Goal: Communication & Community: Answer question/provide support

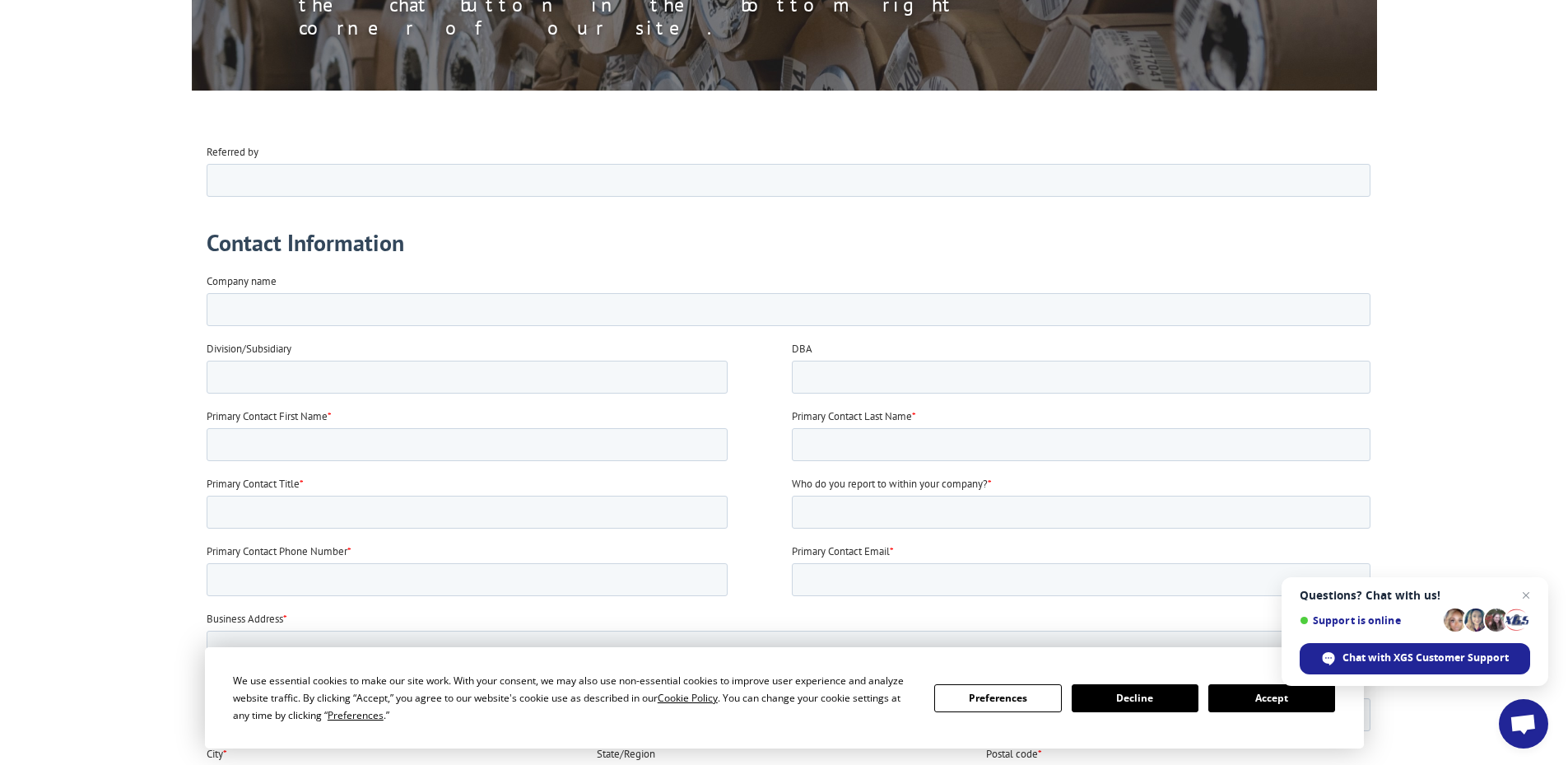
scroll to position [412, 0]
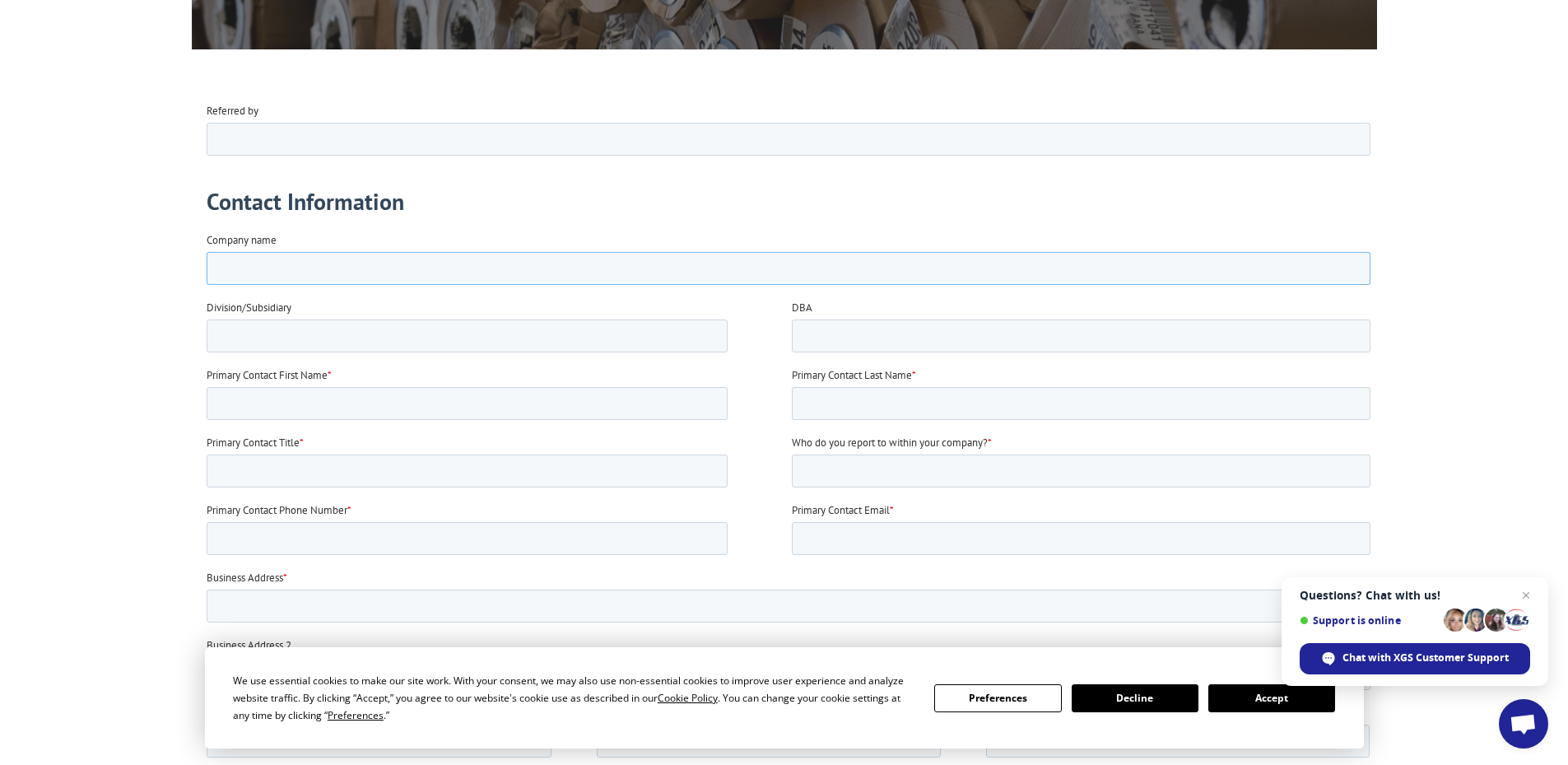
click at [330, 273] on input "Company name" at bounding box center [787, 267] width 1164 height 33
type input "Home Depot"
click at [441, 406] on input "Primary Contact First Name *" at bounding box center [466, 403] width 521 height 33
type input "COS"
click at [829, 402] on input "Primary Contact Last Name *" at bounding box center [1080, 403] width 579 height 33
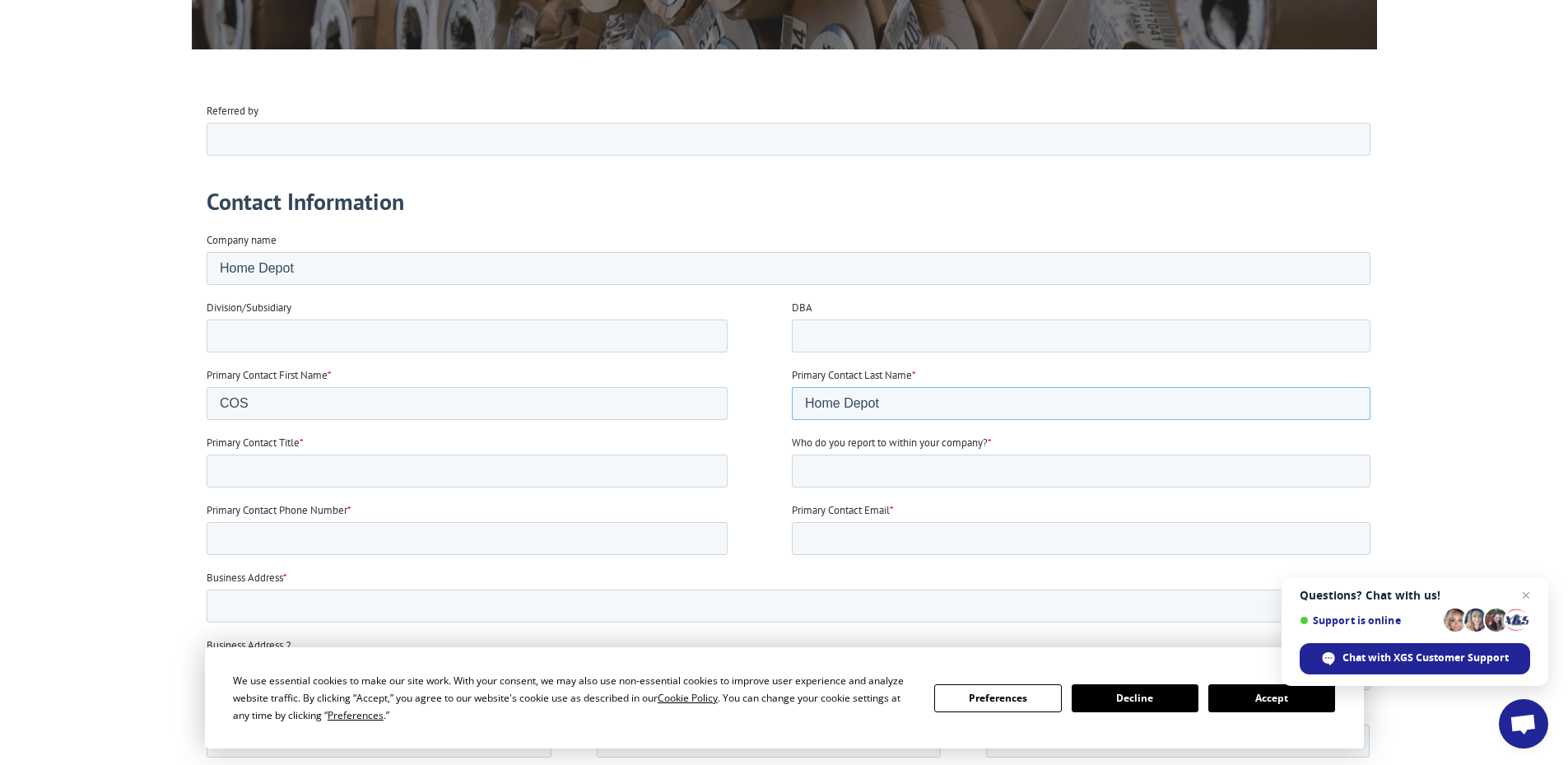
type input "Home Depot"
click at [405, 463] on input "Primary Contact Title *" at bounding box center [466, 470] width 521 height 33
type input "COS"
click at [838, 465] on input "Who do you report to within your company? *" at bounding box center [1080, 470] width 579 height 33
type input "SASM"
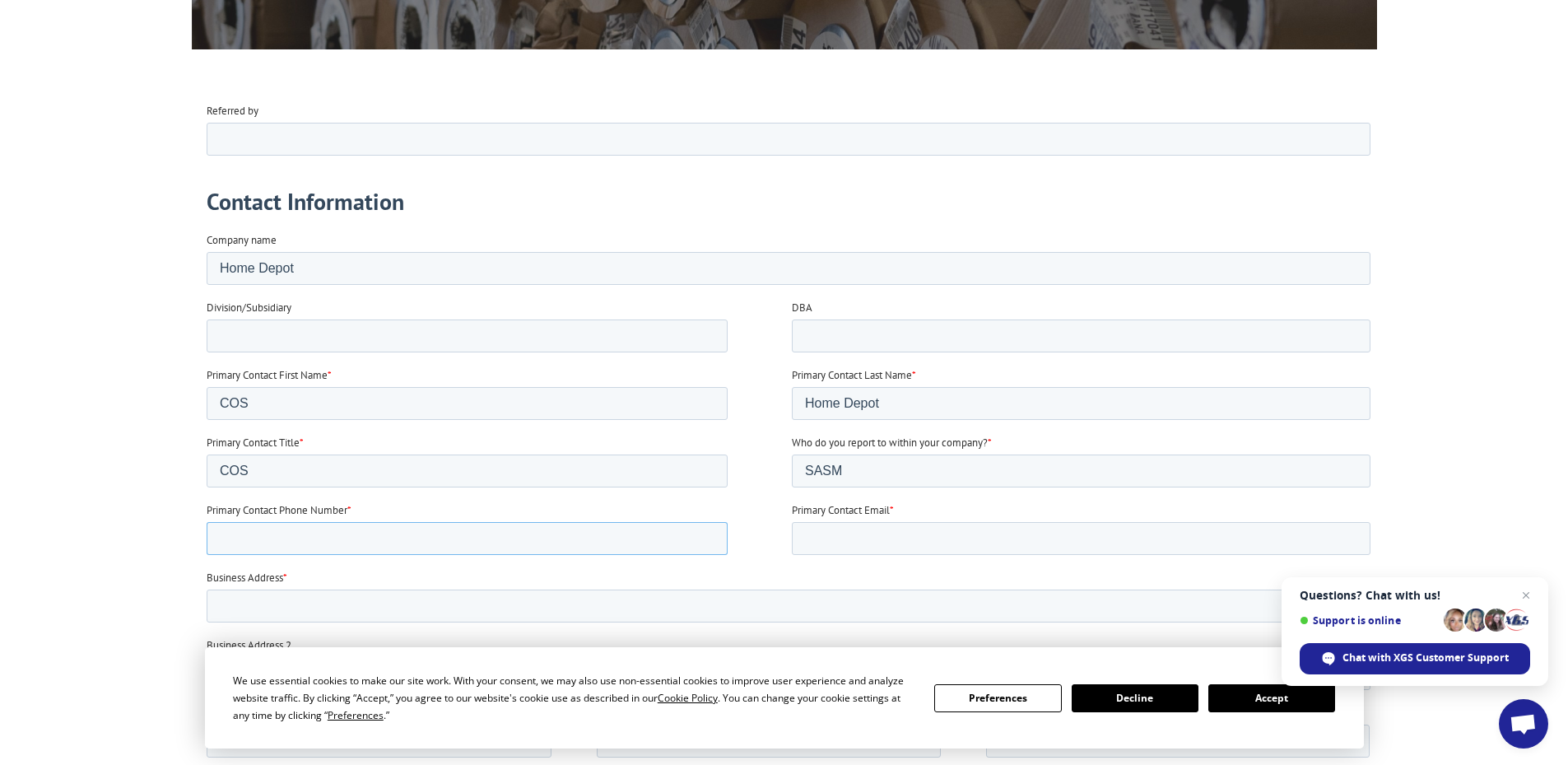
click at [352, 538] on input "Primary Contact Phone Number *" at bounding box center [466, 537] width 521 height 33
type input "5127034110"
click at [818, 542] on input "Primary Contact Email *" at bounding box center [1080, 537] width 579 height 33
type input "cos_6892@homedepot.com"
click at [616, 604] on input "Business Address *" at bounding box center [787, 605] width 1164 height 33
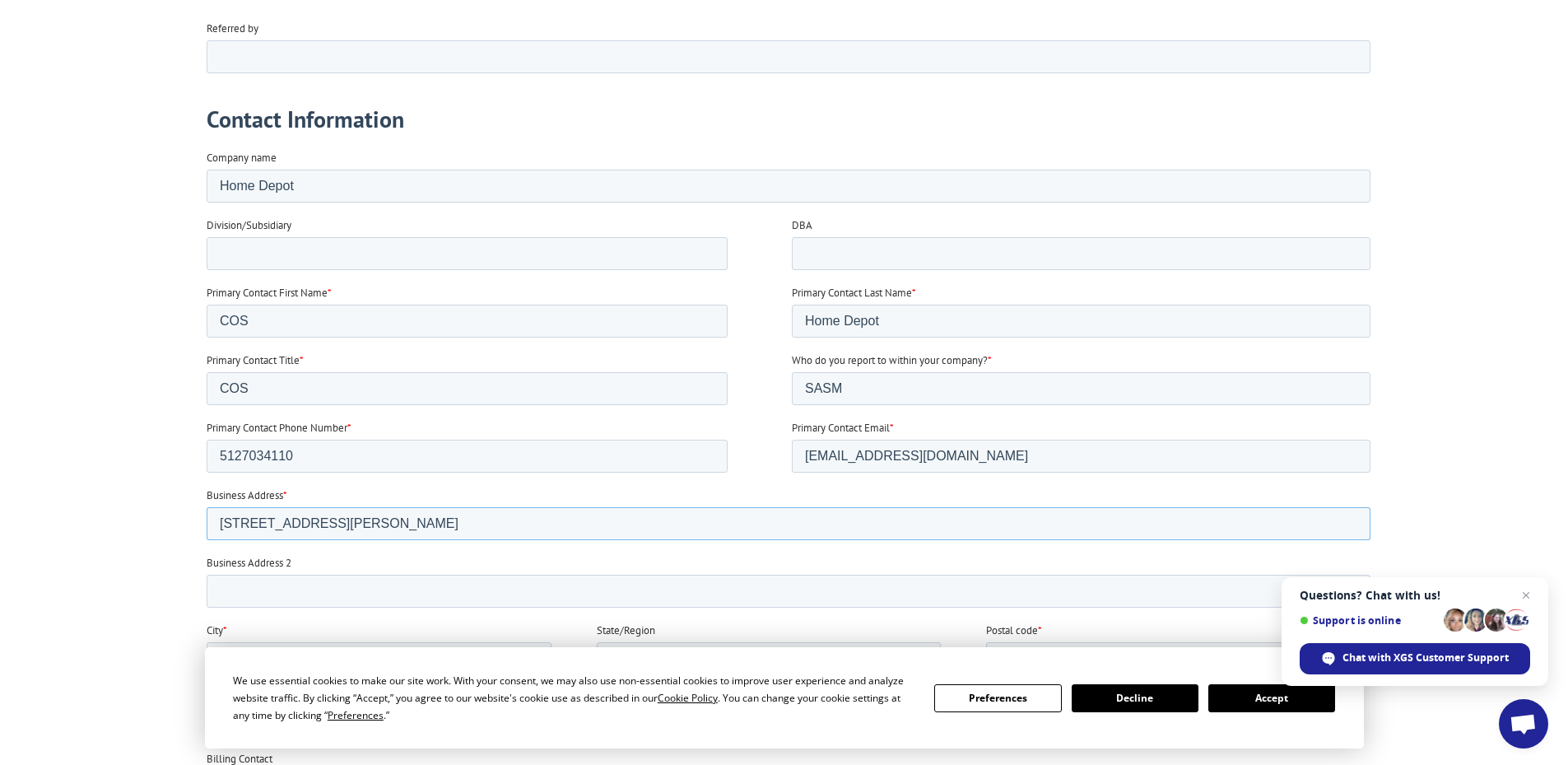
scroll to position [577, 0]
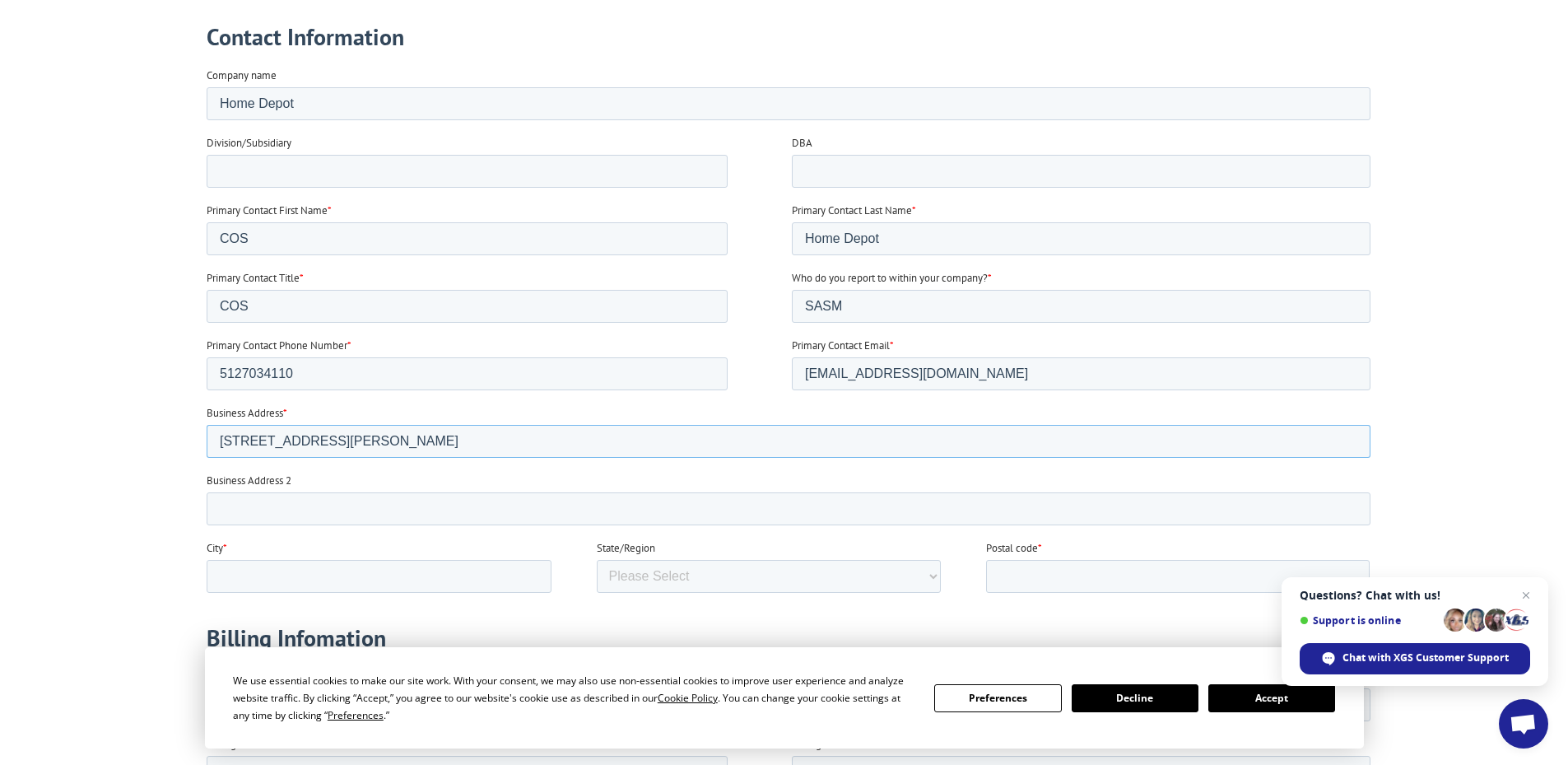
type input "1200 Barbara Jordan Blvd"
click at [310, 581] on input "City *" at bounding box center [378, 577] width 345 height 33
type input "Austin"
click at [780, 570] on select "Please Select Alabama Alaska Arizona Arkansas California Colorado Connecticut W…" at bounding box center [768, 577] width 345 height 33
select select "Texas"
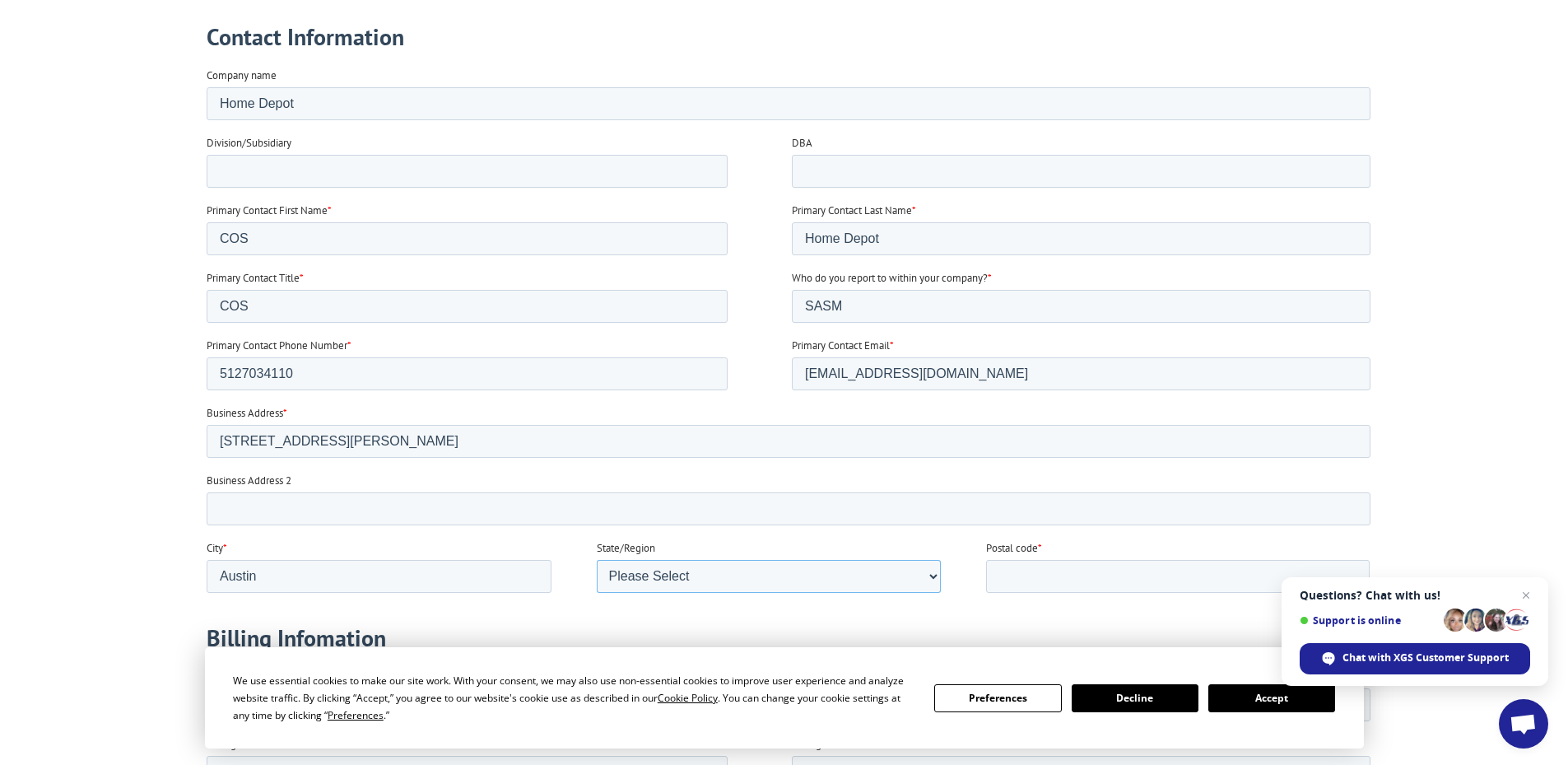
click at [596, 593] on select "Please Select Alabama Alaska Arizona Arkansas California Colorado Connecticut W…" at bounding box center [768, 577] width 345 height 33
click at [1091, 578] on input "Postal code *" at bounding box center [1177, 577] width 384 height 33
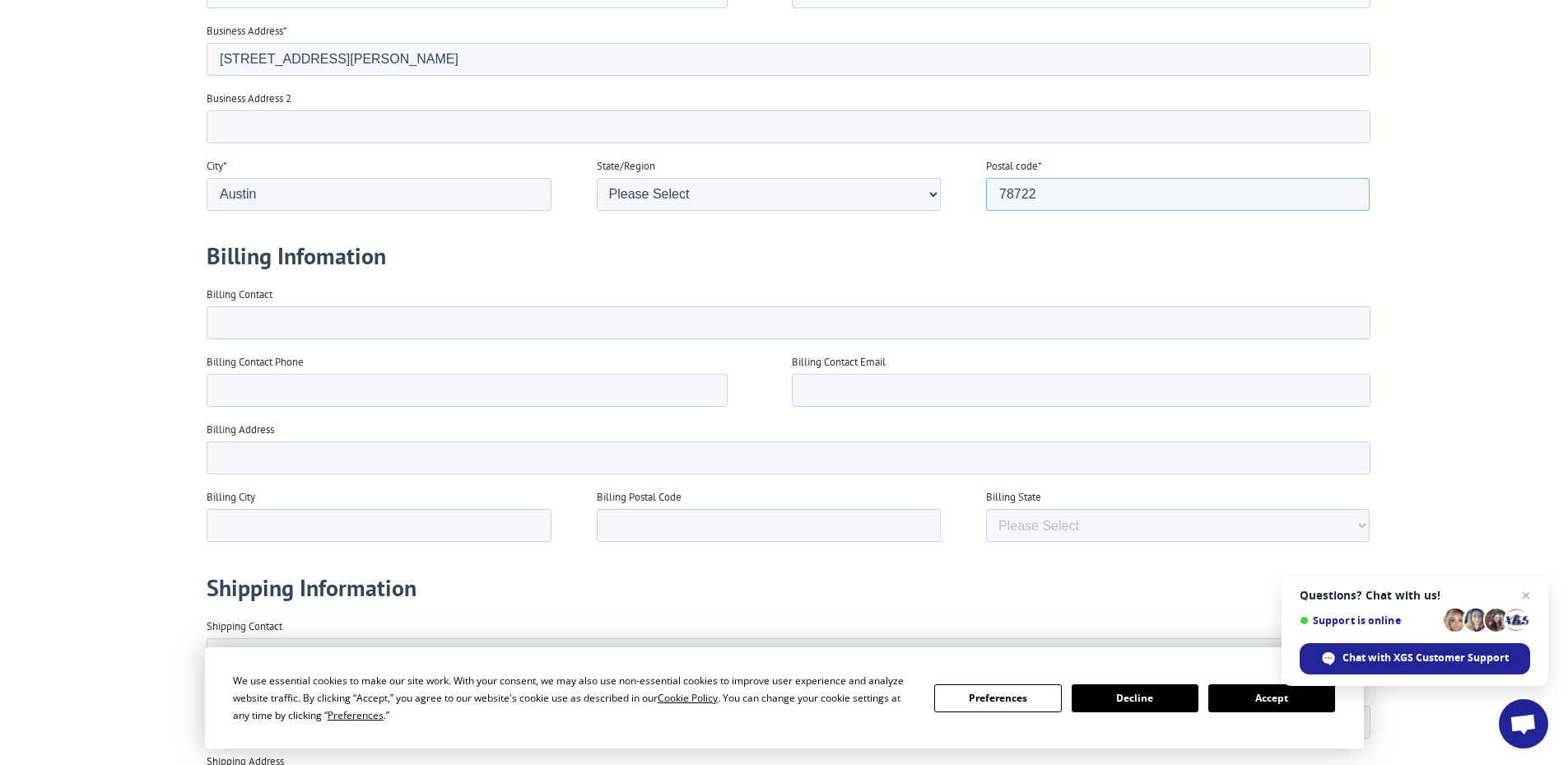
scroll to position [988, 0]
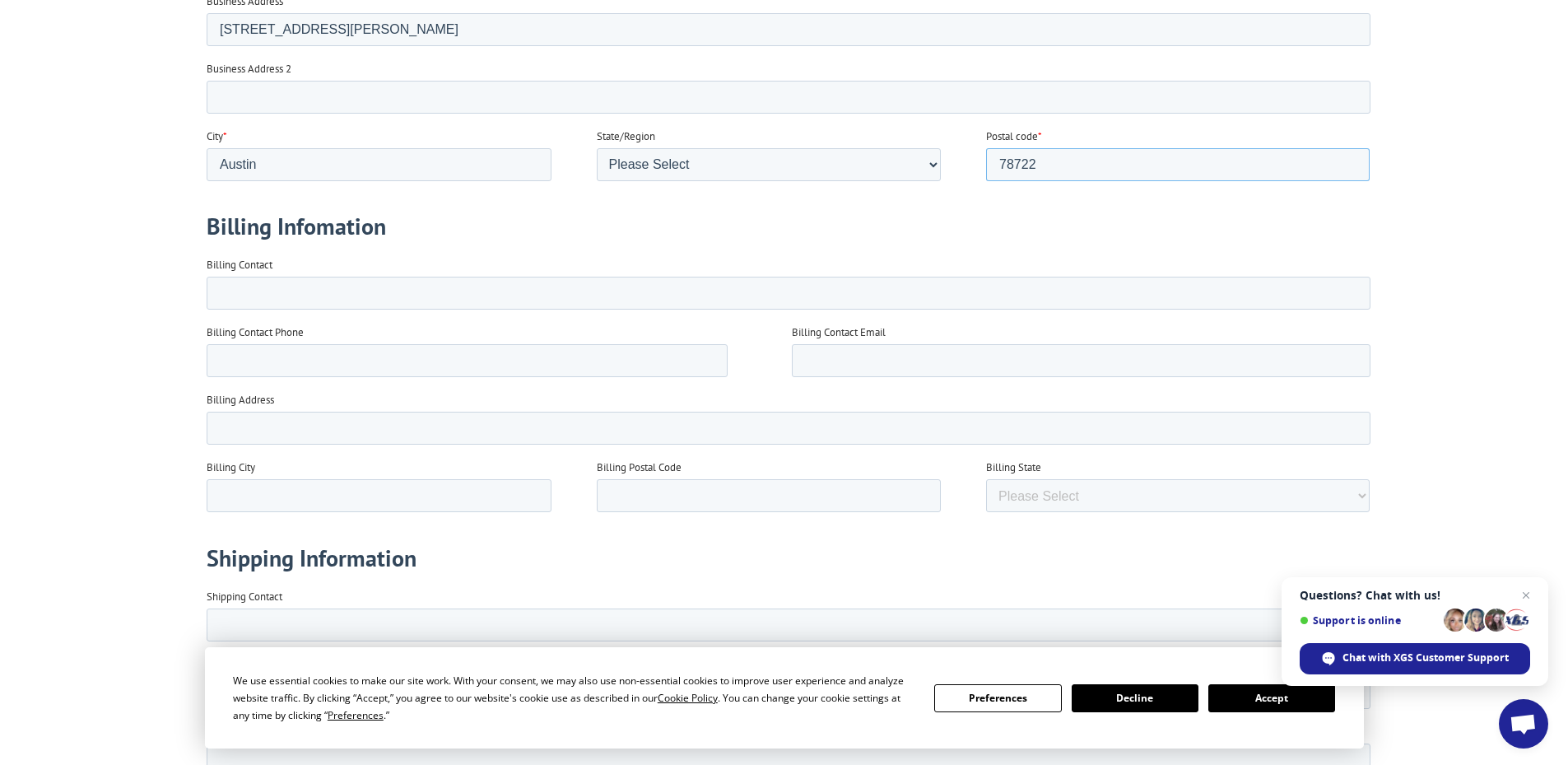
type input "78722"
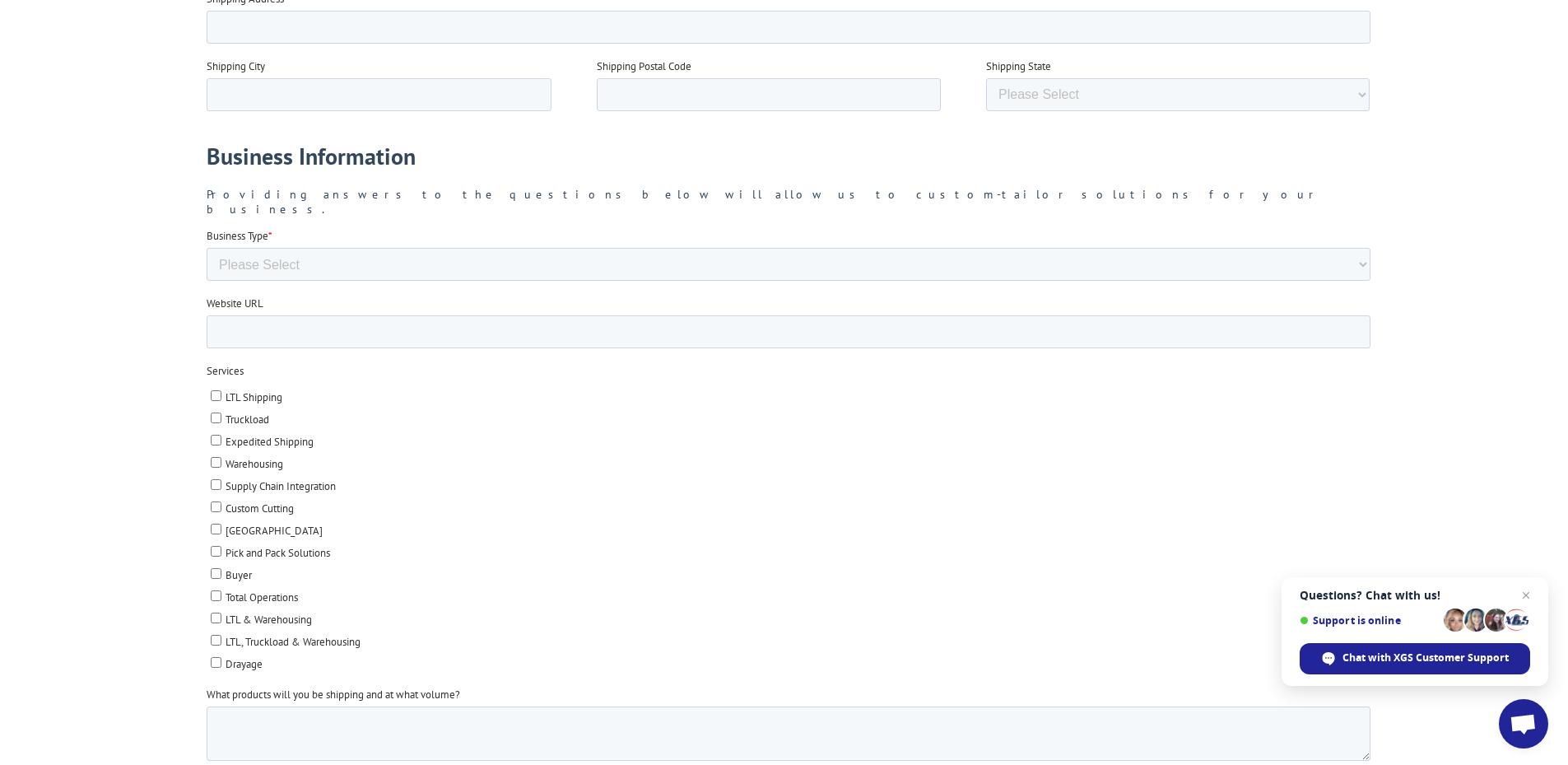
scroll to position [1729, 0]
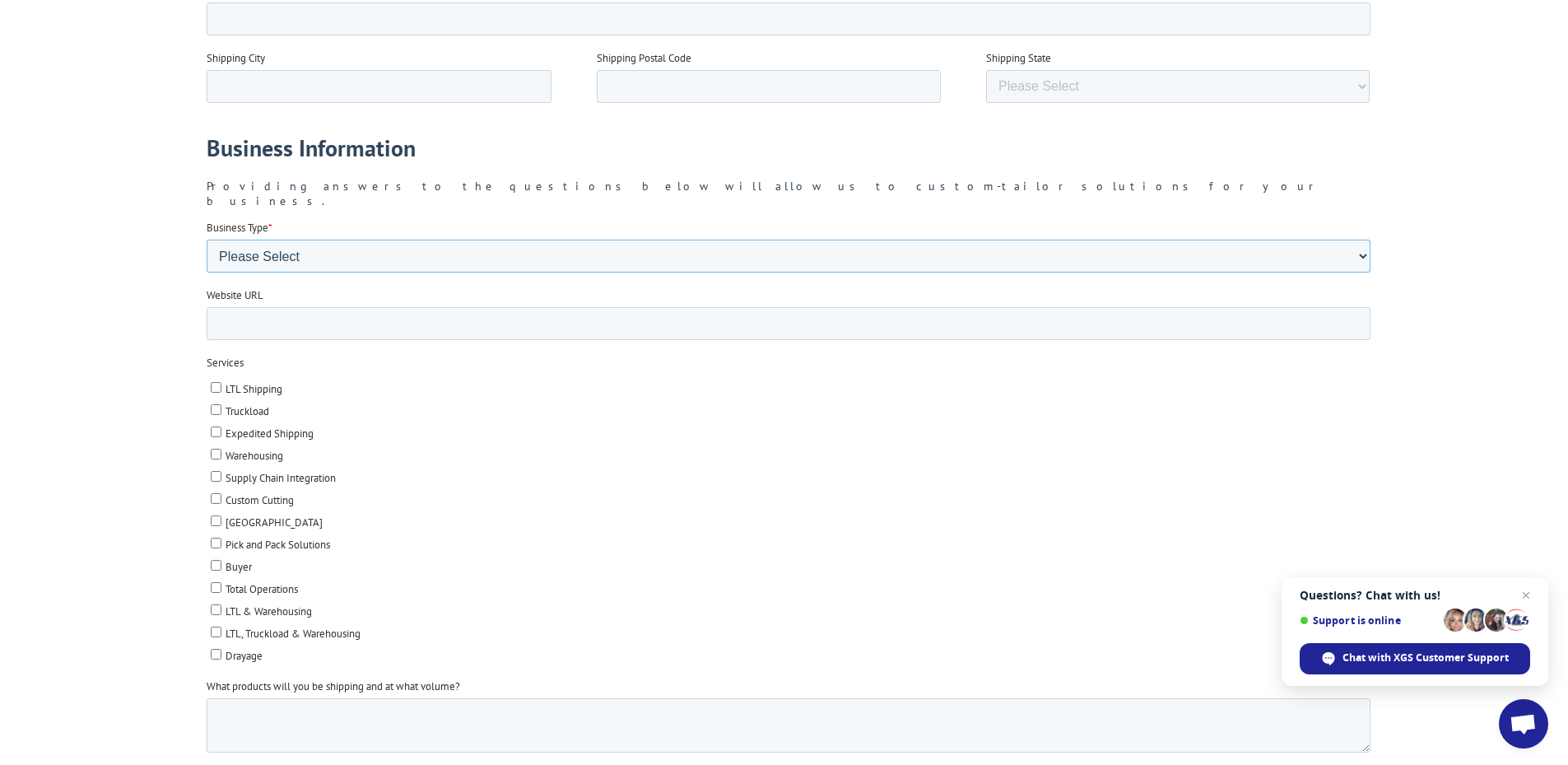
click at [273, 241] on select "Please Select Flooring Mill, Manufacturer, or Importer Manufacturer - Other Nat…" at bounding box center [787, 256] width 1164 height 33
select select "National Retailer"
click at [206, 273] on select "Please Select Flooring Mill, Manufacturer, or Importer Manufacturer - Other Nat…" at bounding box center [787, 256] width 1164 height 33
click at [281, 247] on select "Please Select Flooring Mill, Manufacturer, or Importer Manufacturer - Other Nat…" at bounding box center [787, 256] width 1164 height 33
click at [206, 273] on select "Please Select Flooring Mill, Manufacturer, or Importer Manufacturer - Other Nat…" at bounding box center [787, 256] width 1164 height 33
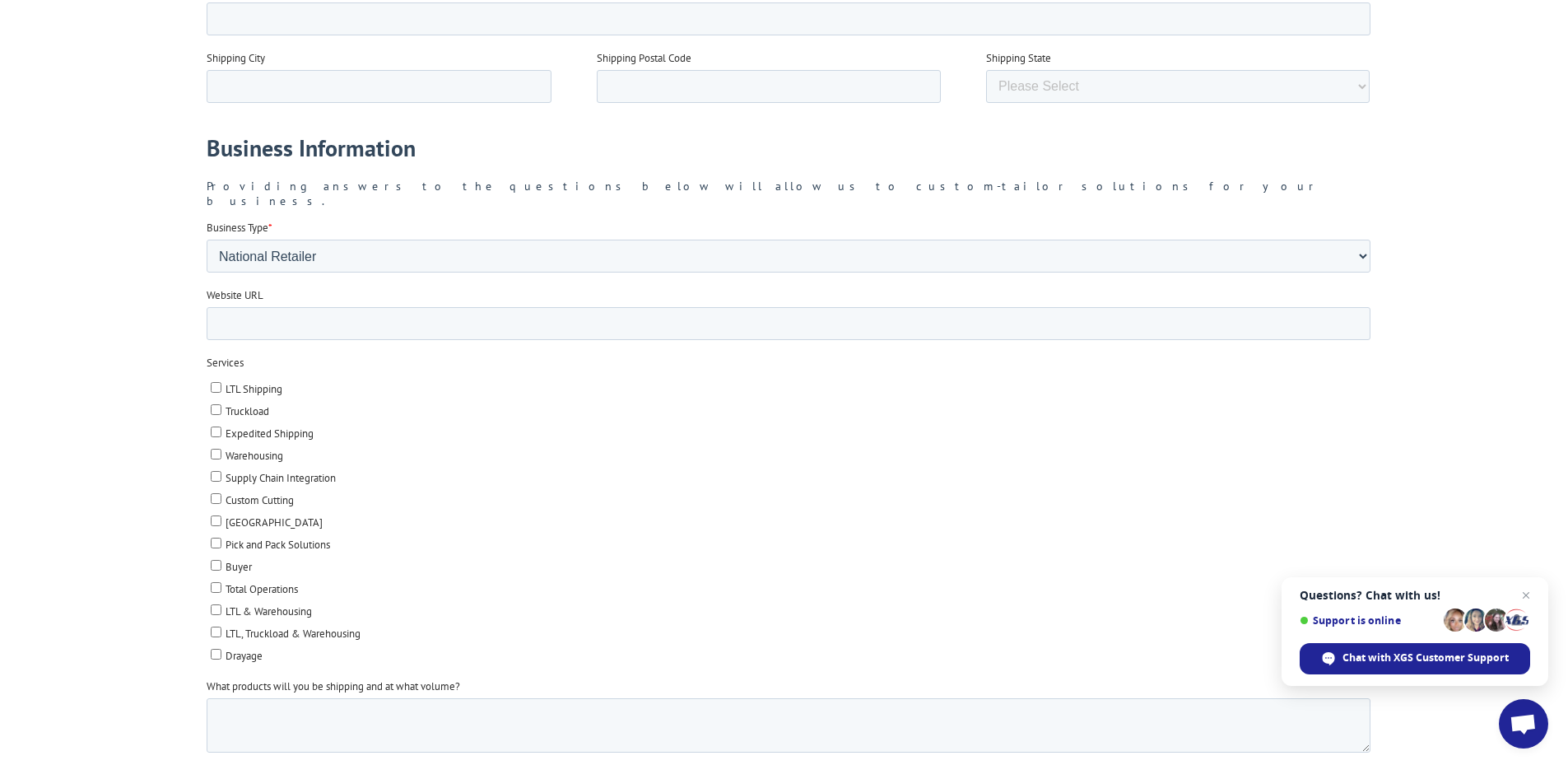
click at [108, 307] on div at bounding box center [784, 150] width 1568 height 2732
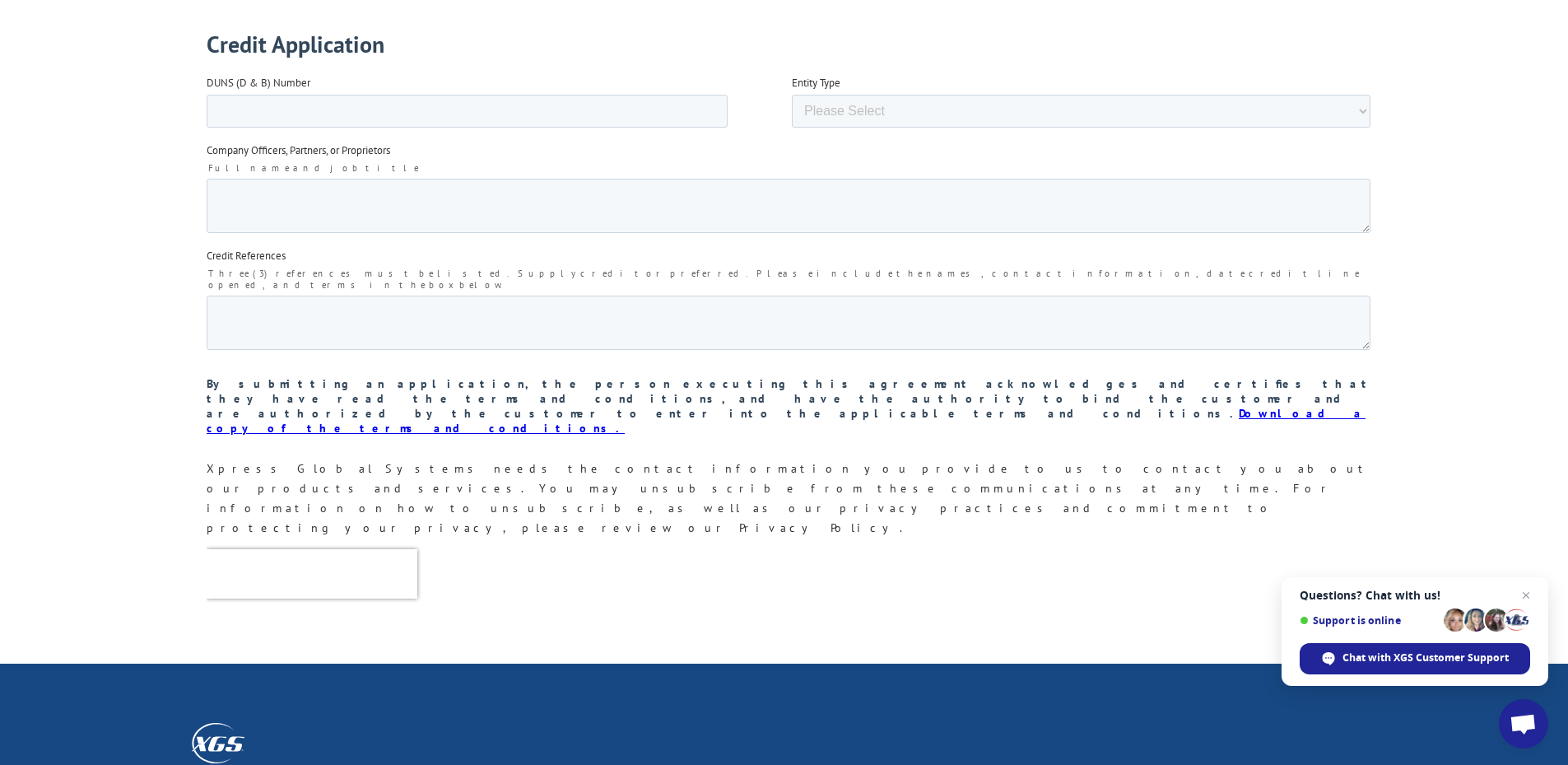
scroll to position [2717, 0]
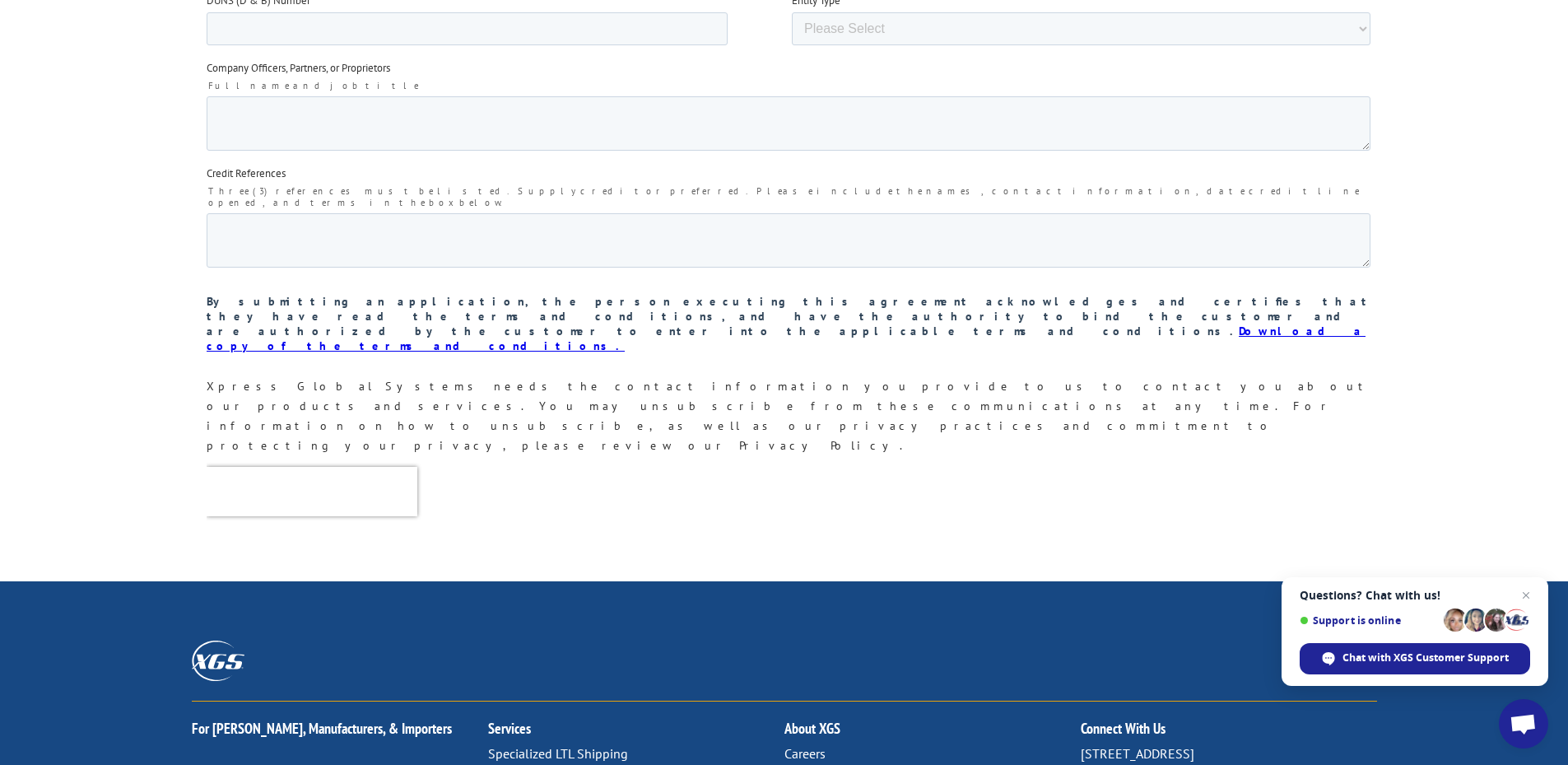
click at [260, 545] on input "Submit" at bounding box center [240, 561] width 70 height 31
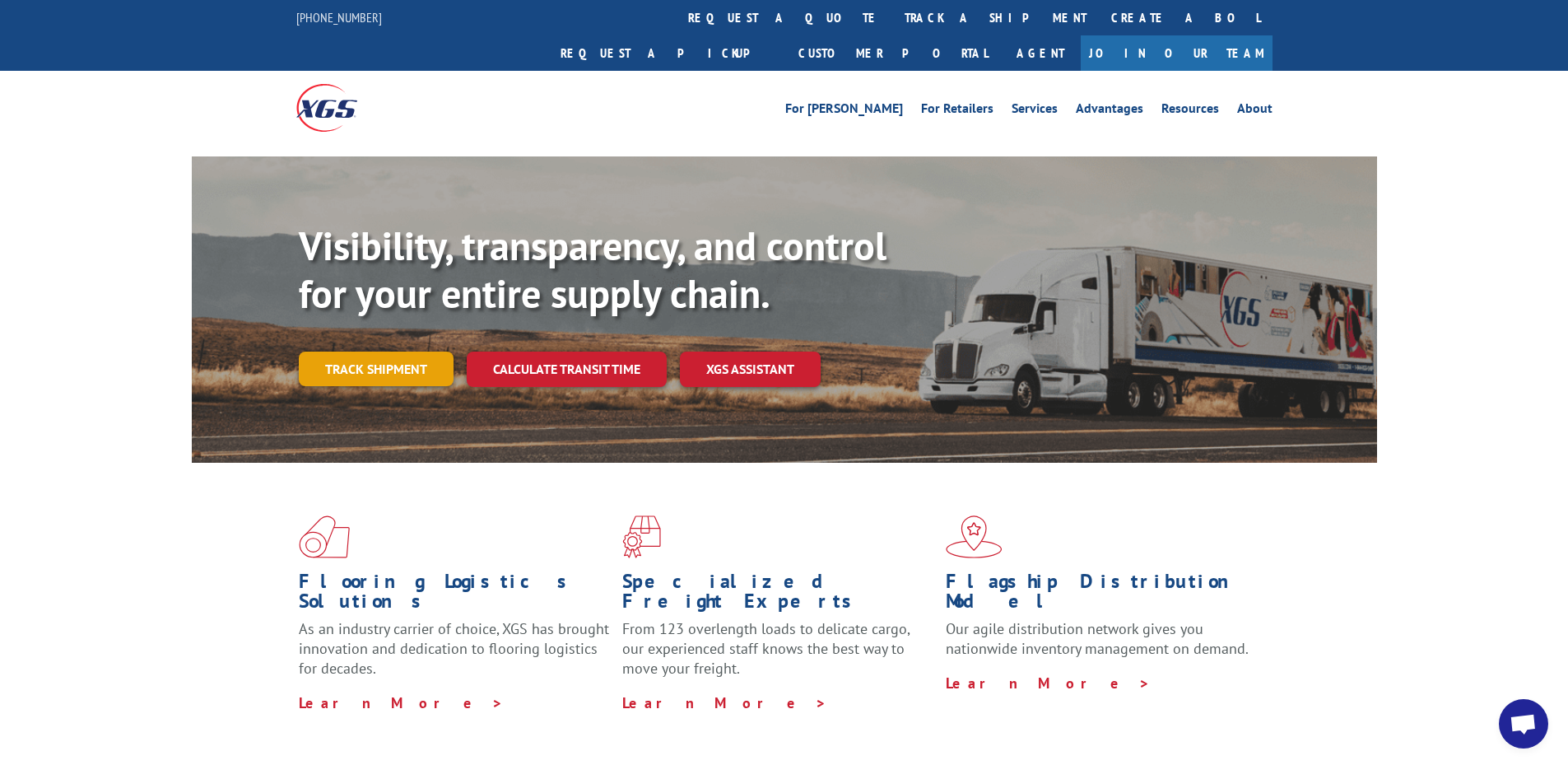
click at [355, 352] on link "Track shipment" at bounding box center [376, 369] width 155 height 35
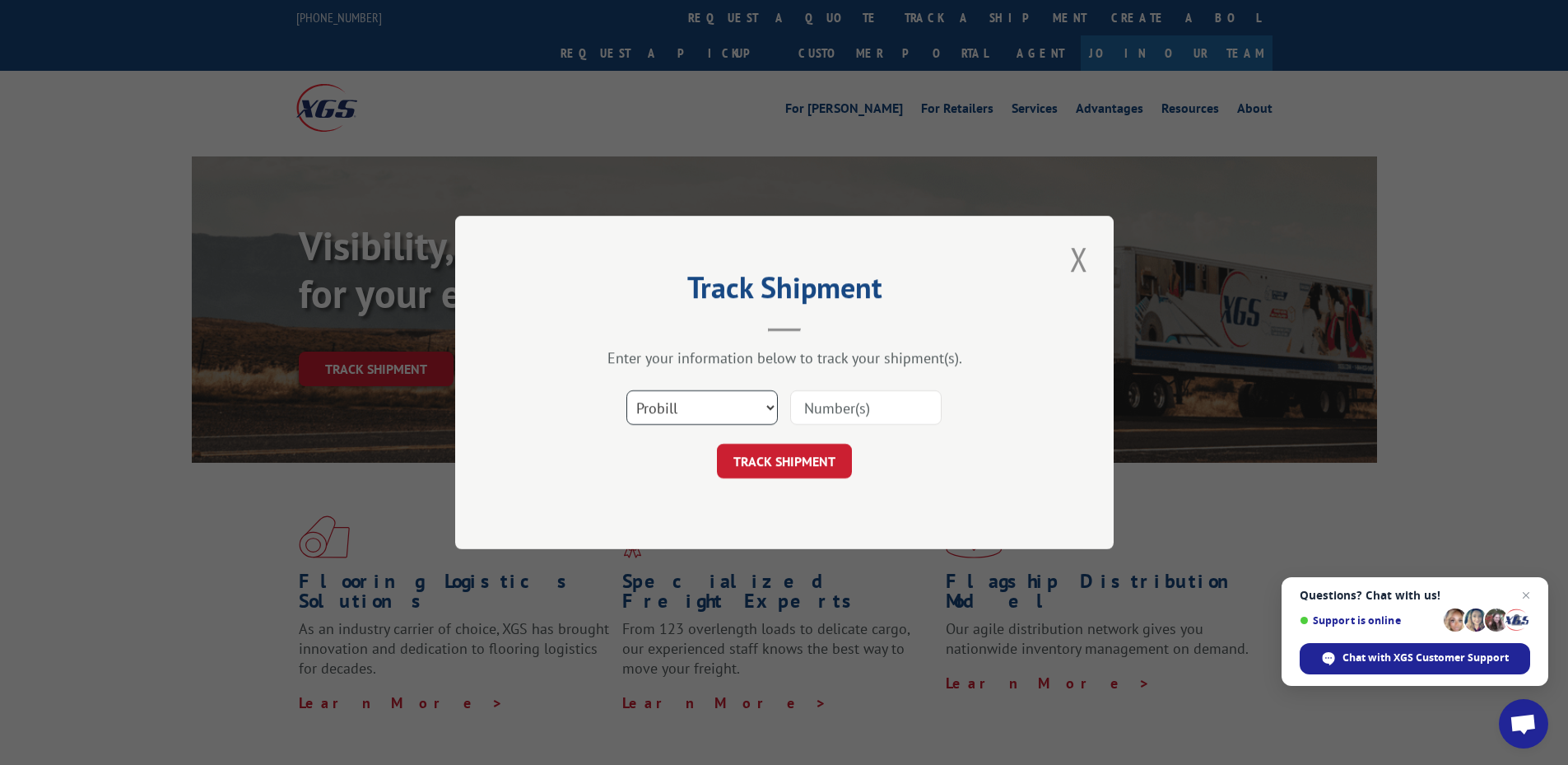
click at [704, 403] on select "Select category... Probill BOL PO" at bounding box center [702, 407] width 151 height 35
click at [627, 390] on select "Select category... Probill BOL PO" at bounding box center [702, 407] width 151 height 35
click at [882, 410] on input at bounding box center [866, 407] width 151 height 35
paste input "17449567"
type input "17449567"
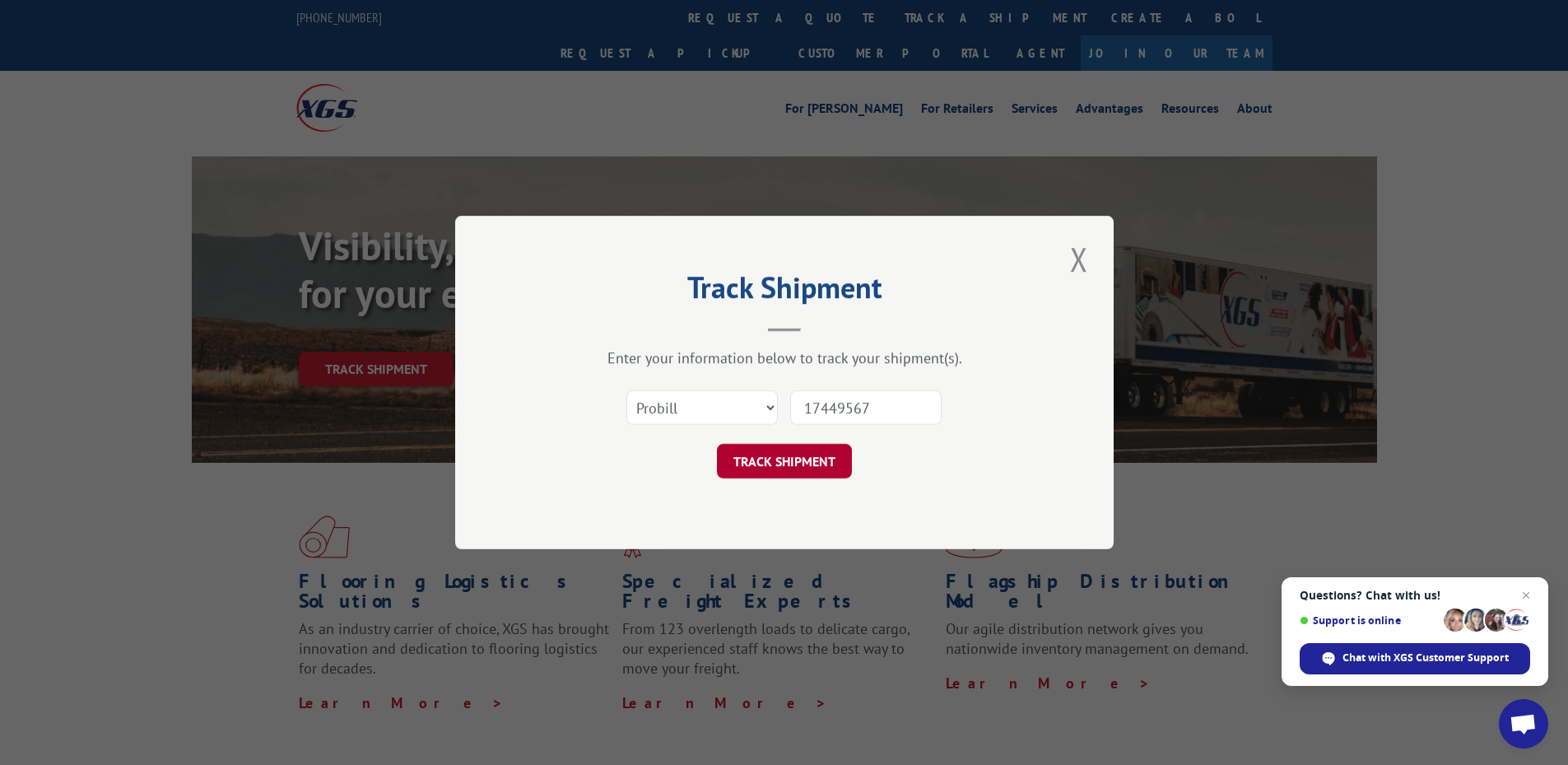
click at [801, 461] on button "TRACK SHIPMENT" at bounding box center [785, 461] width 135 height 35
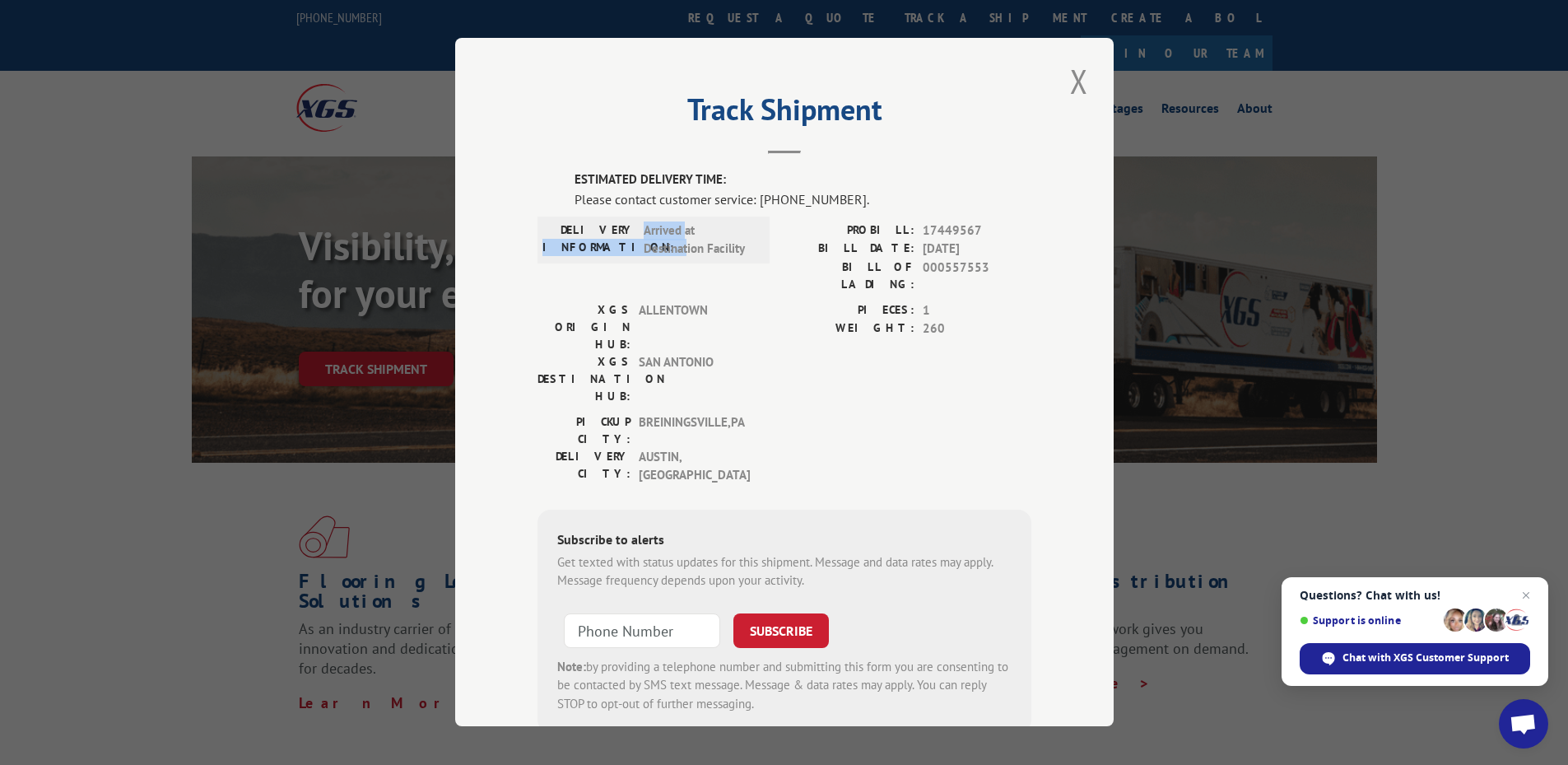
drag, startPoint x: 682, startPoint y: 225, endPoint x: 627, endPoint y: 216, distance: 55.7
click at [627, 216] on div "DELIVERY INFORMATION: Arrived at Destination Facility" at bounding box center [653, 240] width 232 height 47
click at [643, 241] on span "Arrived at Destination Facility" at bounding box center [699, 240] width 111 height 37
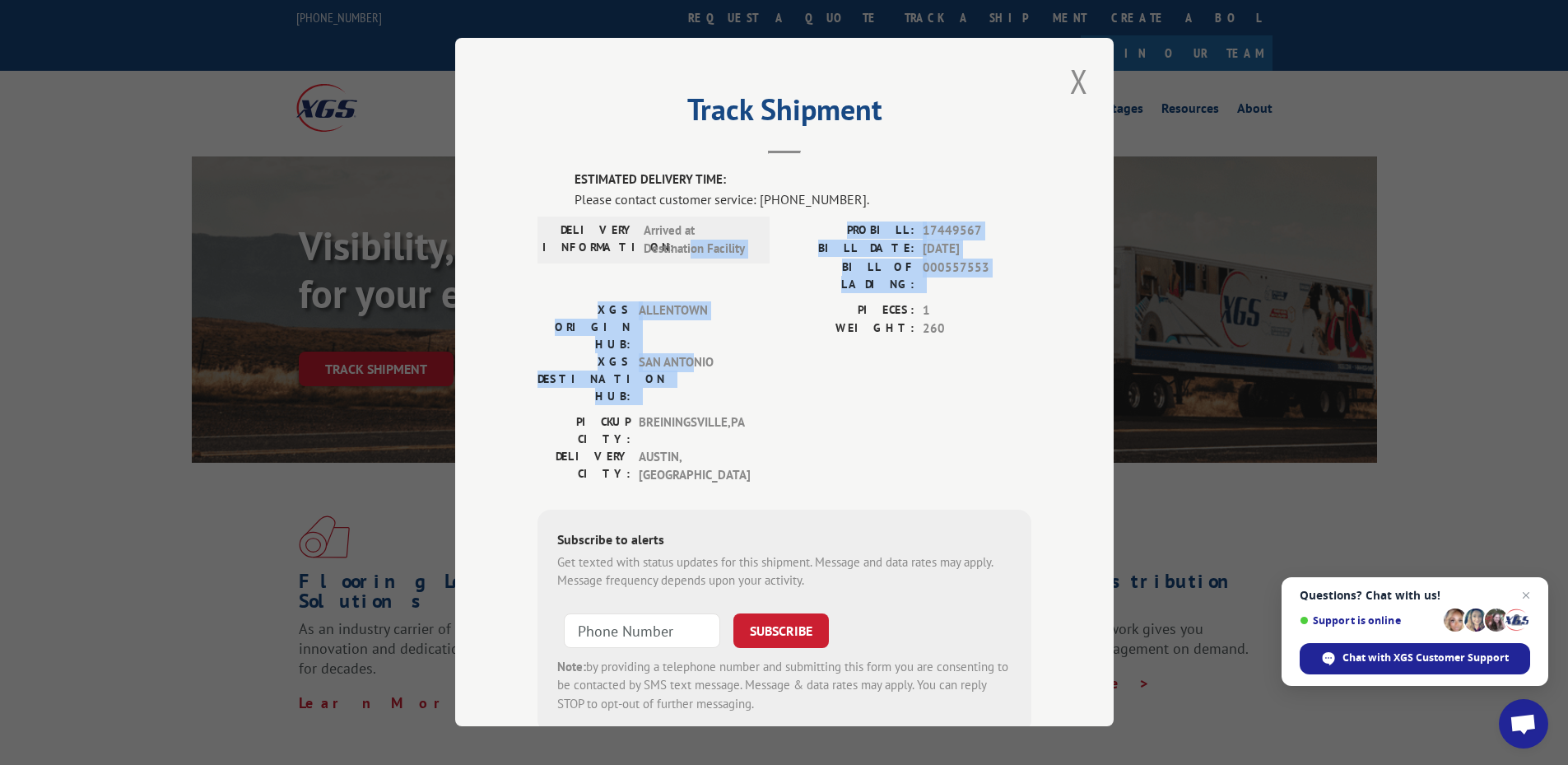
drag, startPoint x: 688, startPoint y: 281, endPoint x: 692, endPoint y: 316, distance: 35.2
click at [691, 315] on div "ESTIMATED DELIVERY TIME: Please contact customer service: [PHONE_NUMBER]. DELIV…" at bounding box center [784, 452] width 494 height 563
click at [691, 353] on span "SAN ANTONIO" at bounding box center [695, 379] width 111 height 52
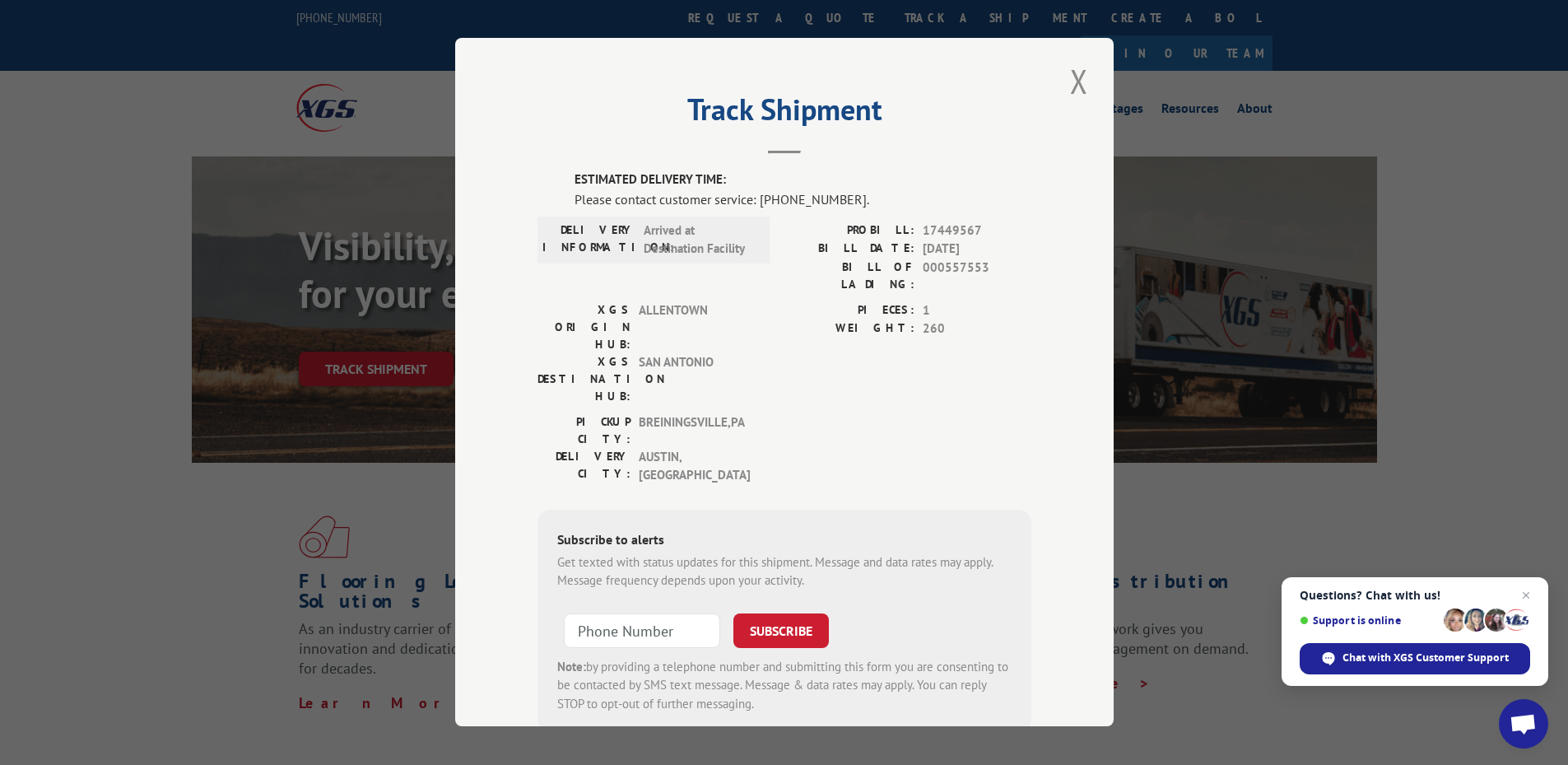
click at [742, 353] on span "SAN ANTONIO" at bounding box center [695, 379] width 111 height 52
click at [1084, 76] on button "Close modal" at bounding box center [1079, 81] width 28 height 45
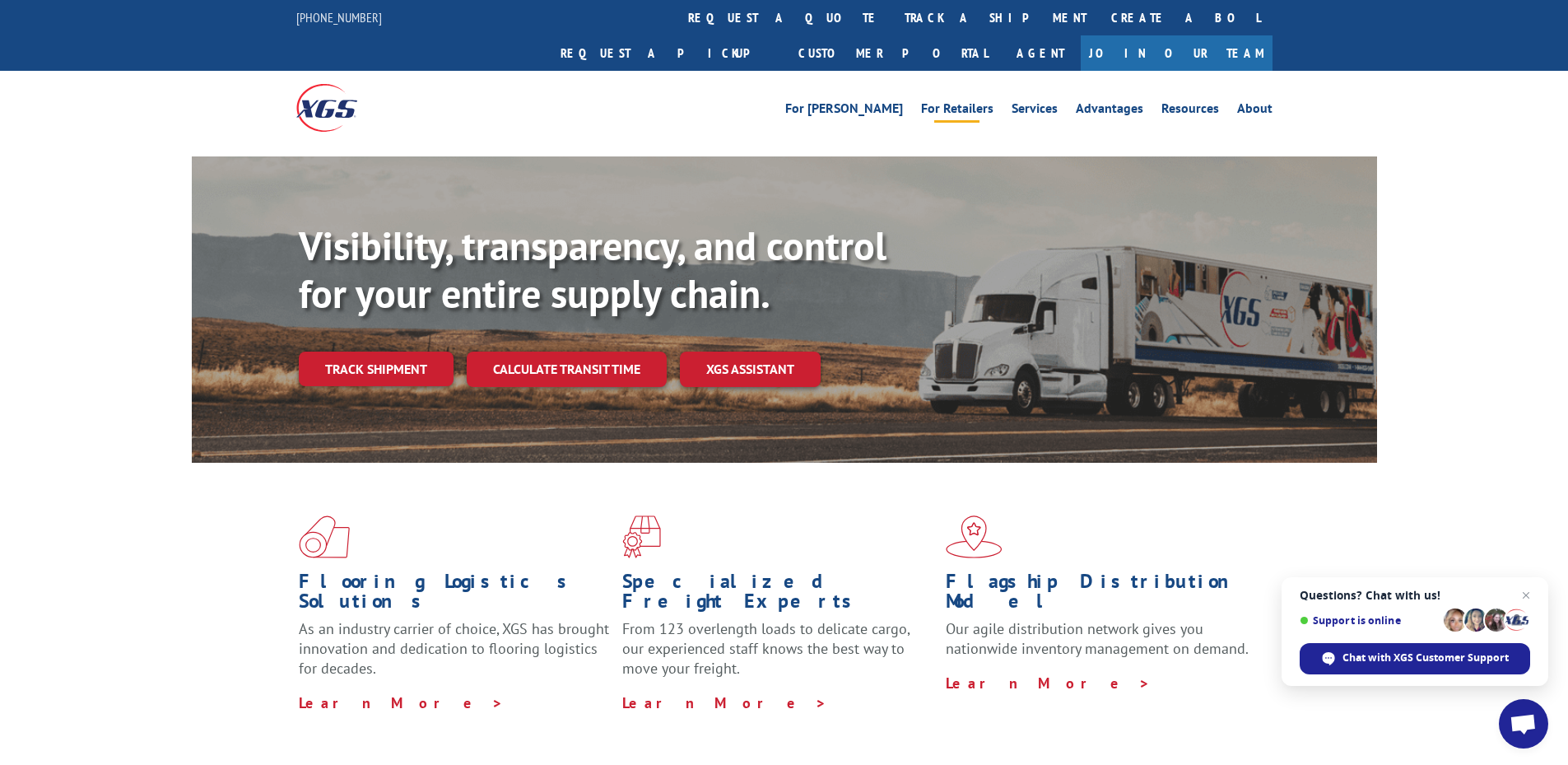
click at [978, 102] on link "For Retailers" at bounding box center [957, 111] width 72 height 18
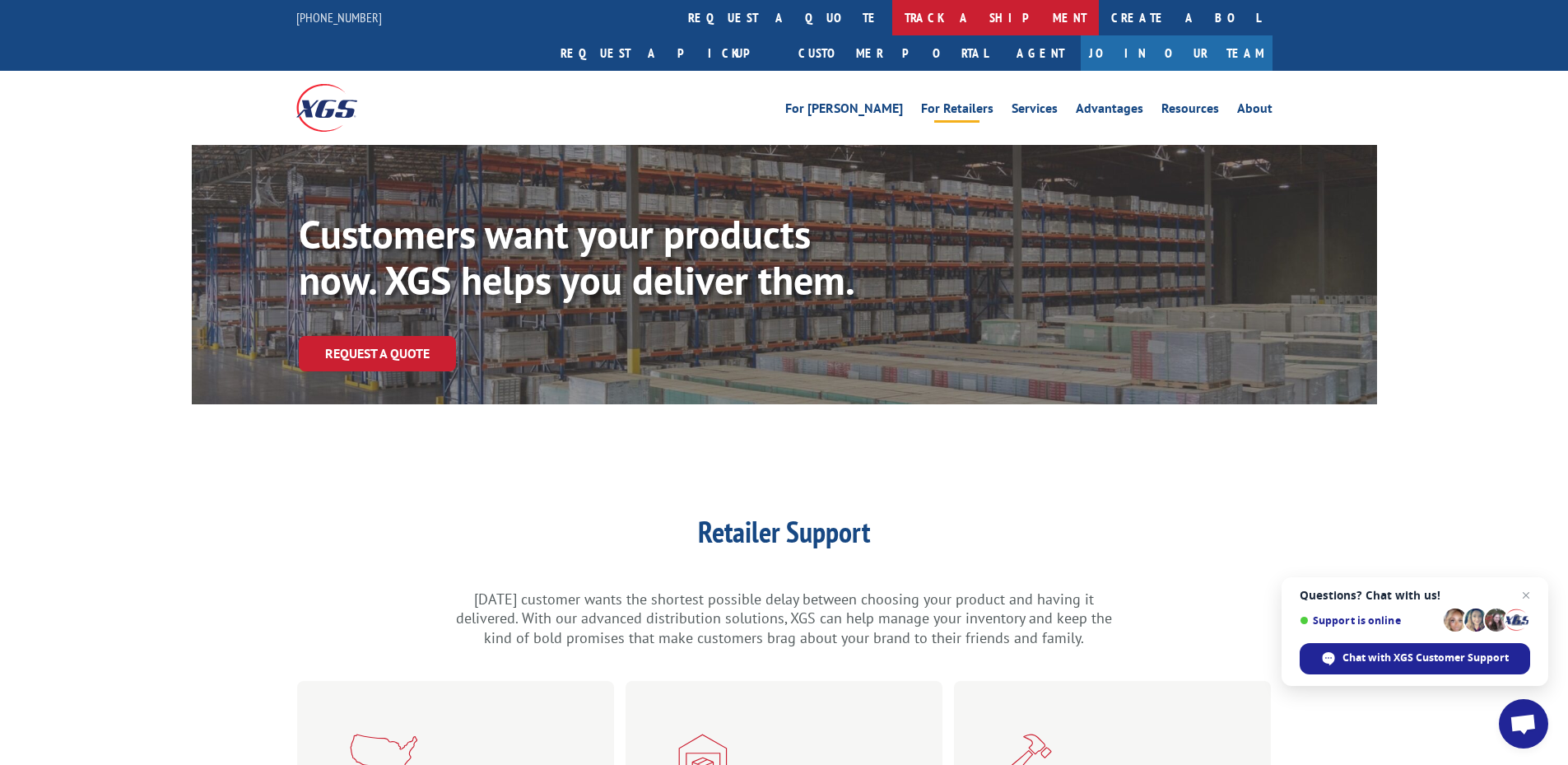
click at [893, 28] on link "track a shipment" at bounding box center [996, 17] width 207 height 36
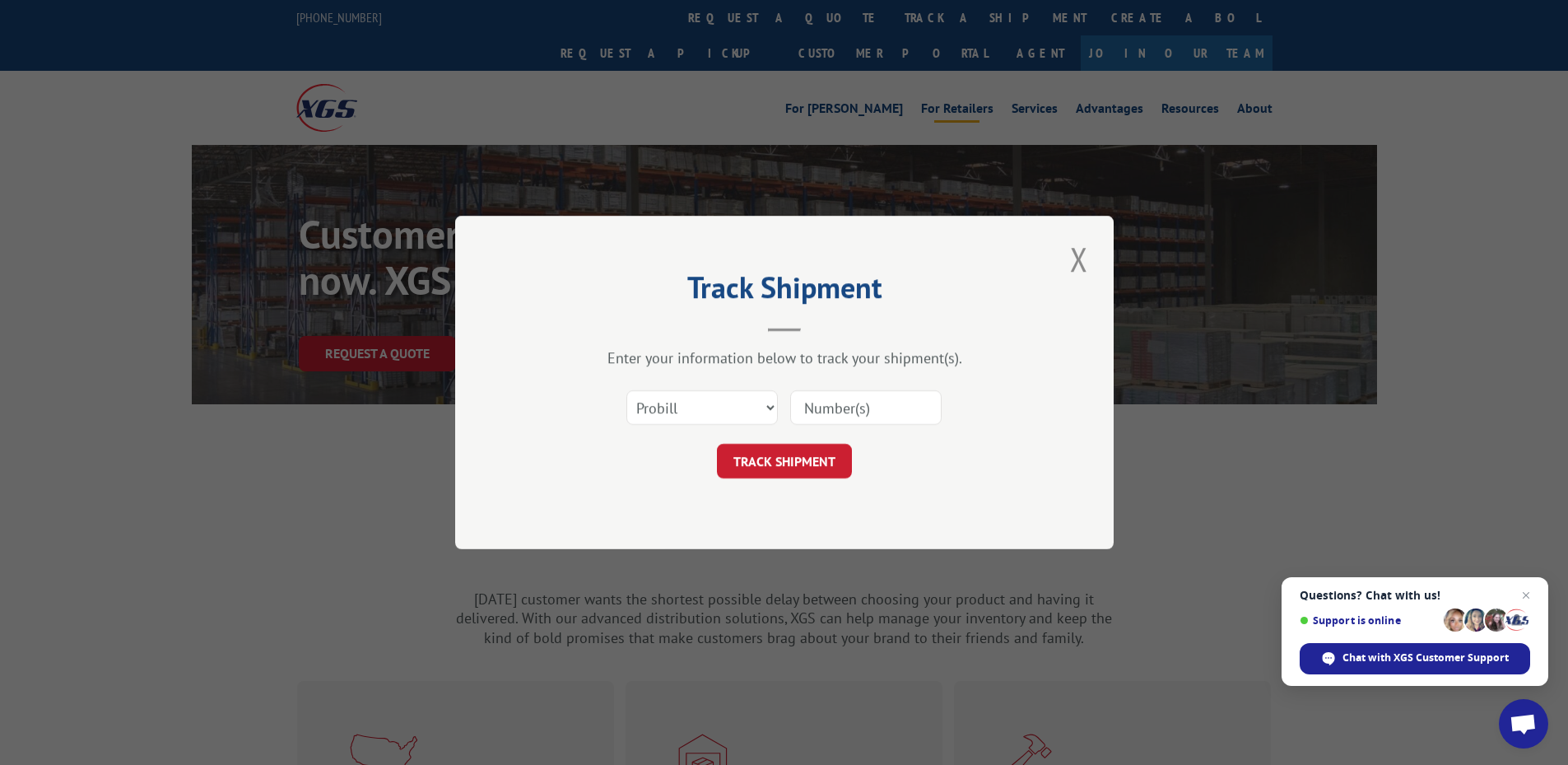
click at [807, 404] on input at bounding box center [866, 407] width 151 height 35
click at [704, 419] on select "Select category... Probill BOL PO" at bounding box center [702, 407] width 151 height 35
select select "bol"
click at [627, 390] on select "Select category... Probill BOL PO" at bounding box center [702, 407] width 151 height 35
click at [849, 416] on input at bounding box center [866, 407] width 151 height 35
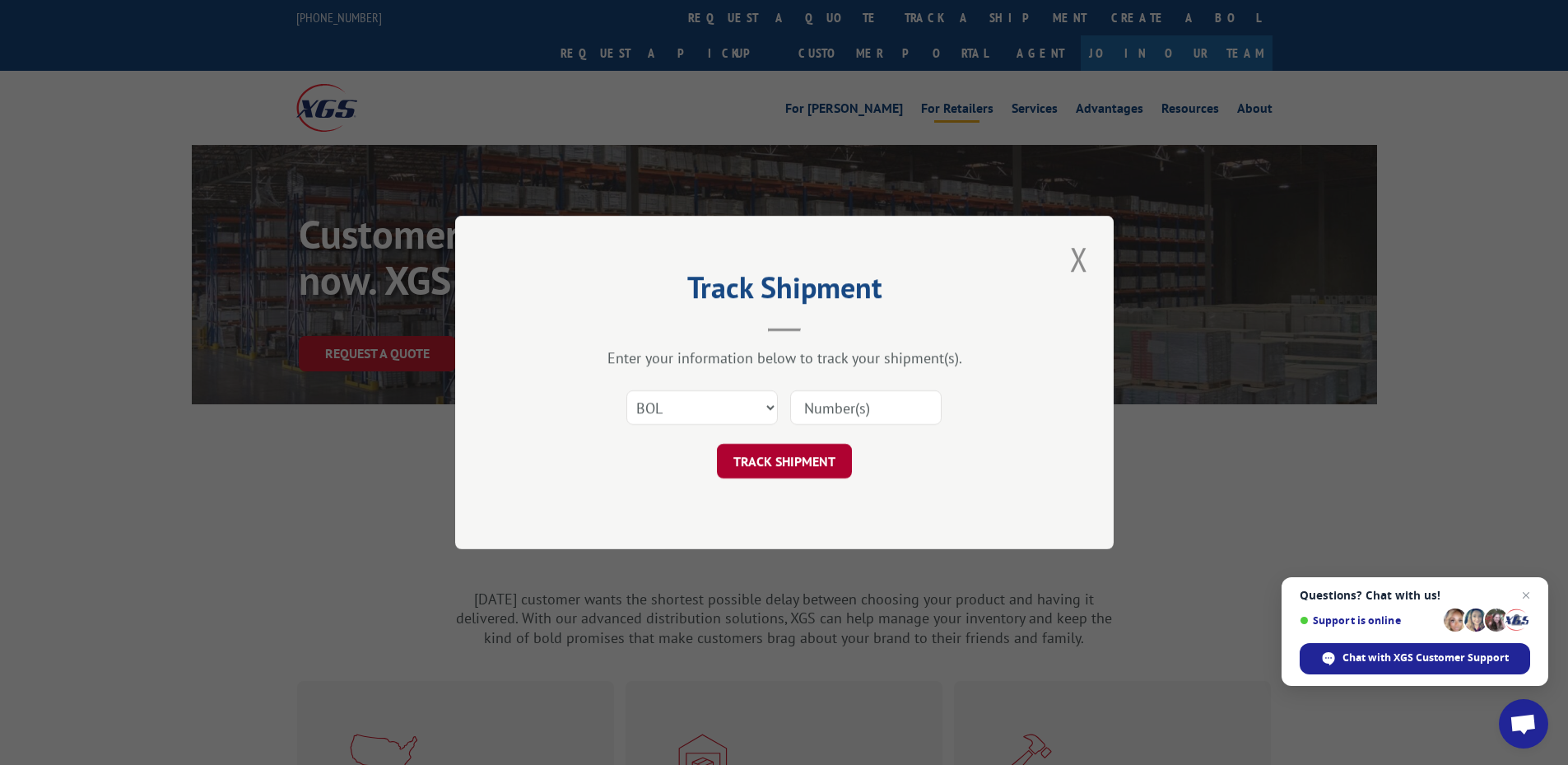
paste input "17449567"
type input "17449567"
click at [803, 465] on button "TRACK SHIPMENT" at bounding box center [785, 461] width 135 height 35
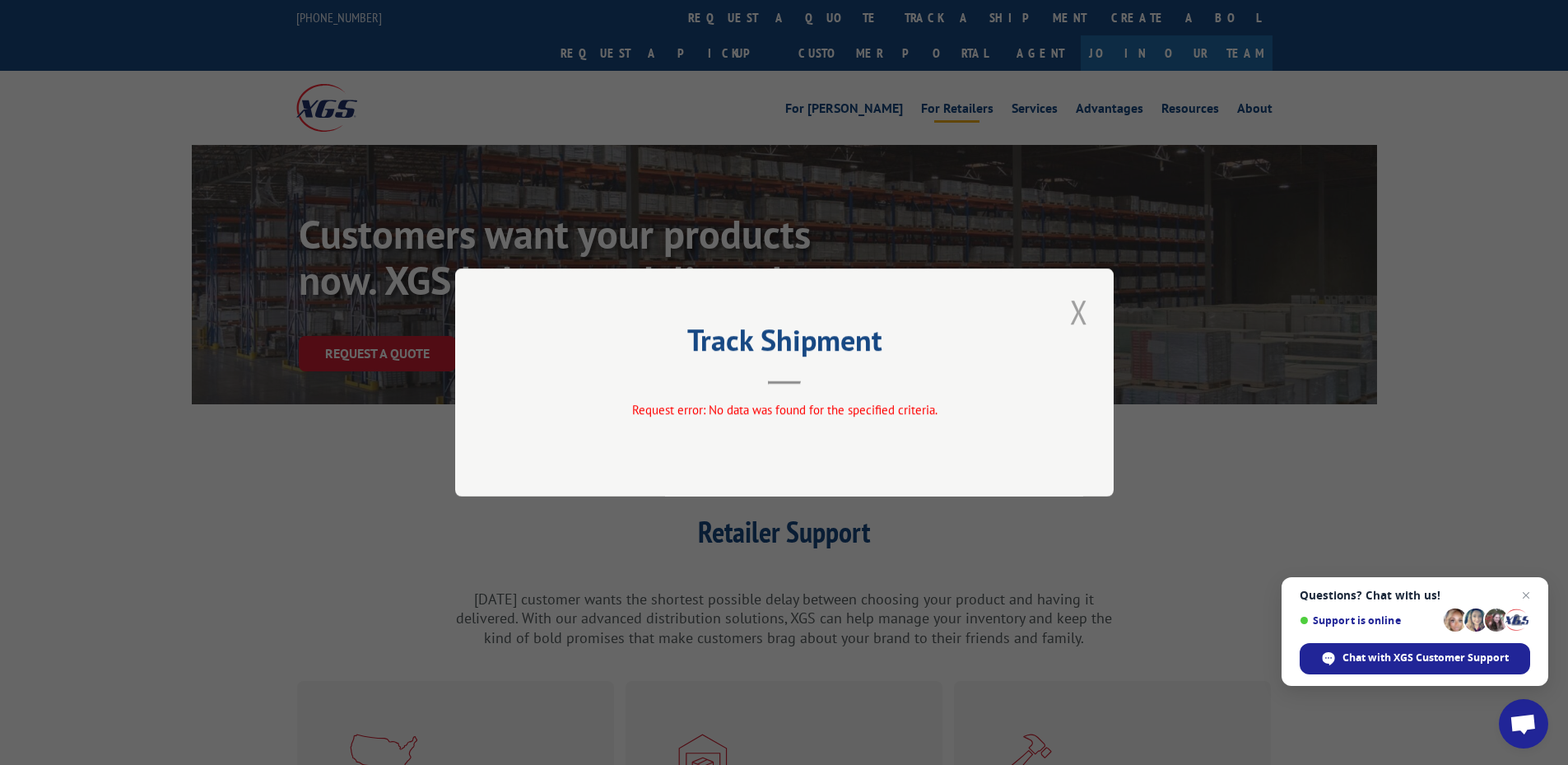
click at [1074, 328] on button "Close modal" at bounding box center [1079, 312] width 28 height 45
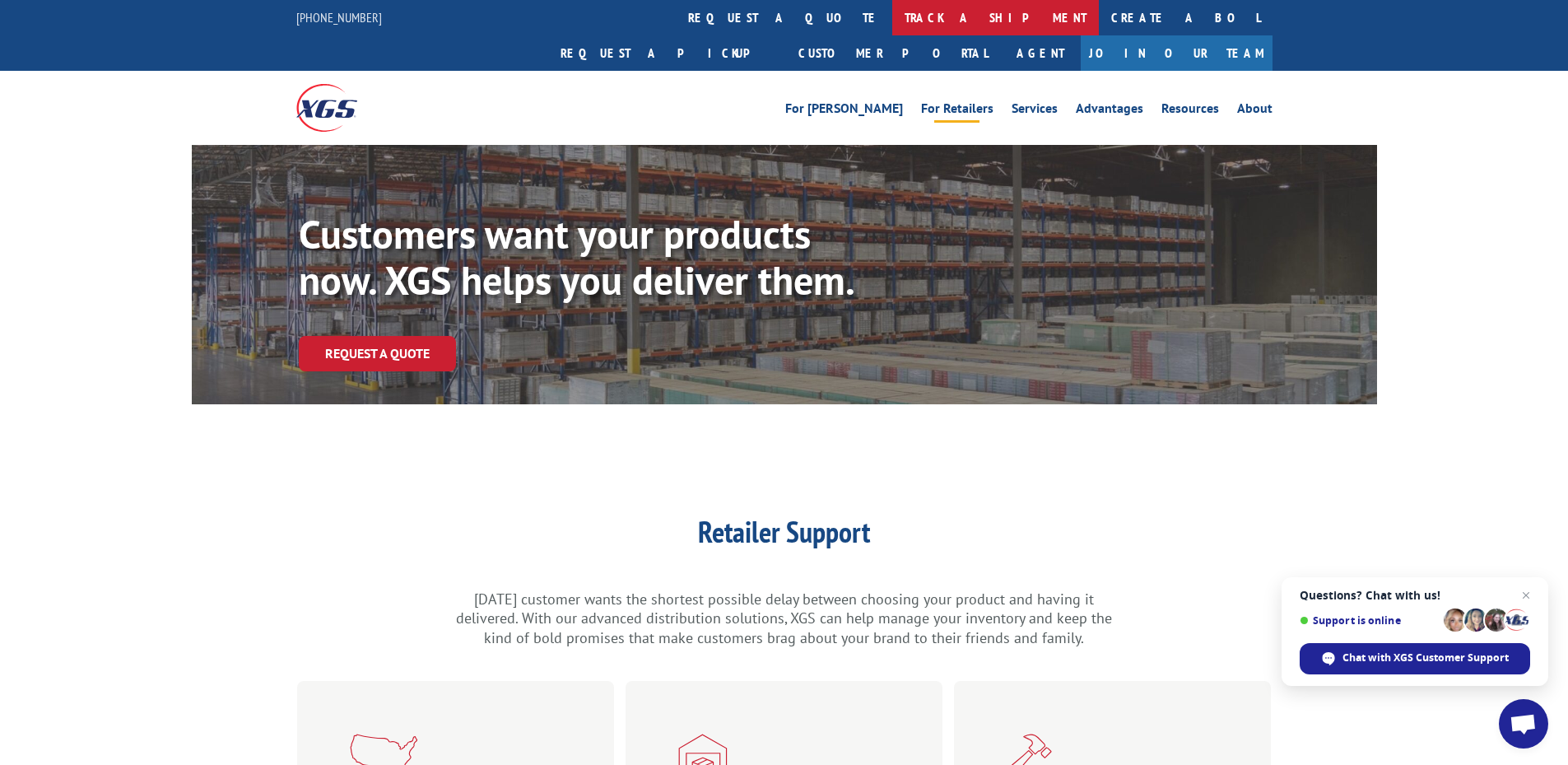
click at [893, 21] on link "track a shipment" at bounding box center [996, 17] width 207 height 36
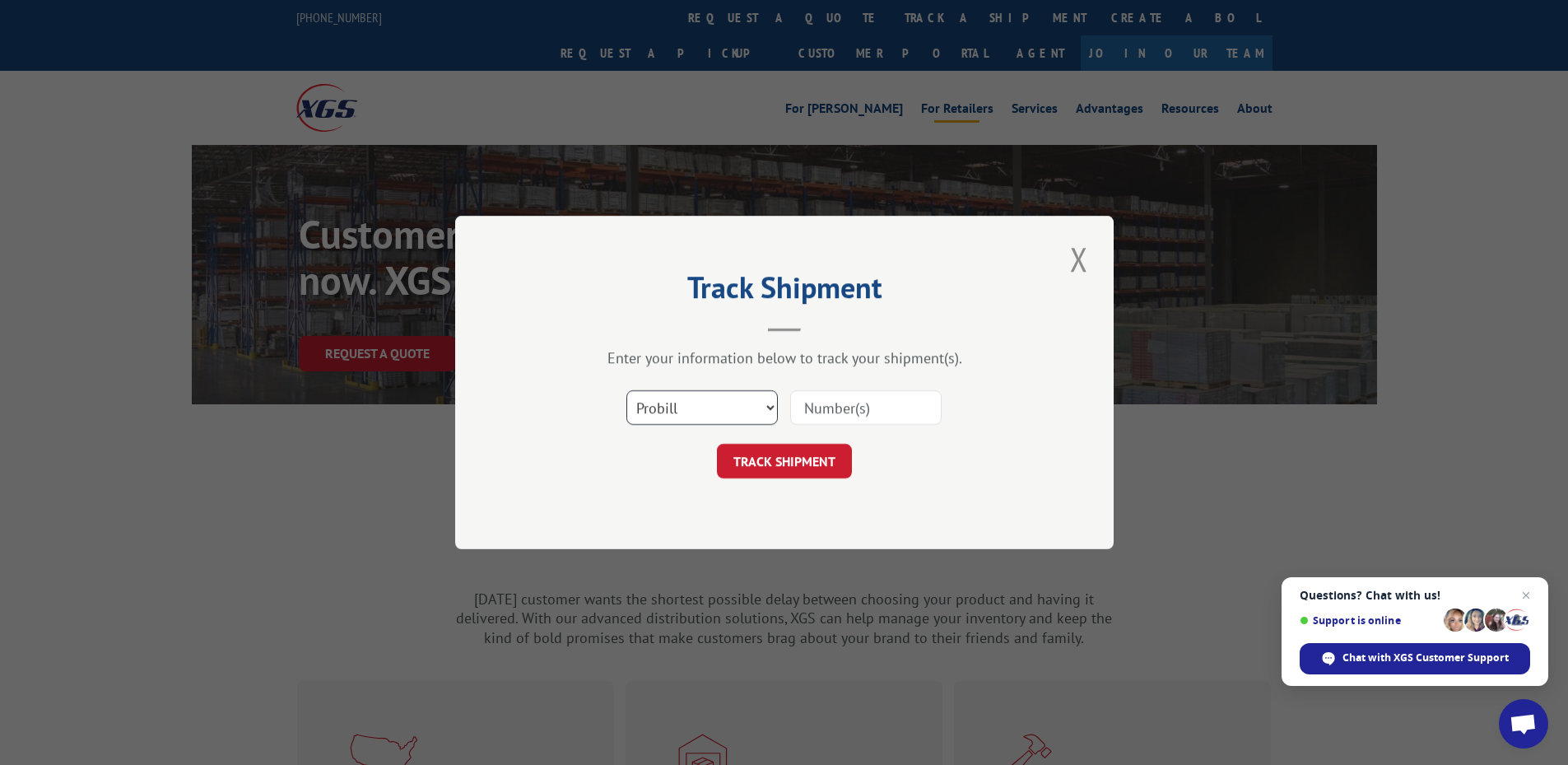
click at [678, 399] on select "Select category... Probill BOL PO" at bounding box center [702, 407] width 151 height 35
click at [849, 388] on div "Select category... Probill BOL PO" at bounding box center [784, 407] width 494 height 55
click at [847, 408] on input at bounding box center [866, 407] width 151 height 35
paste input "17449567"
type input "17449567"
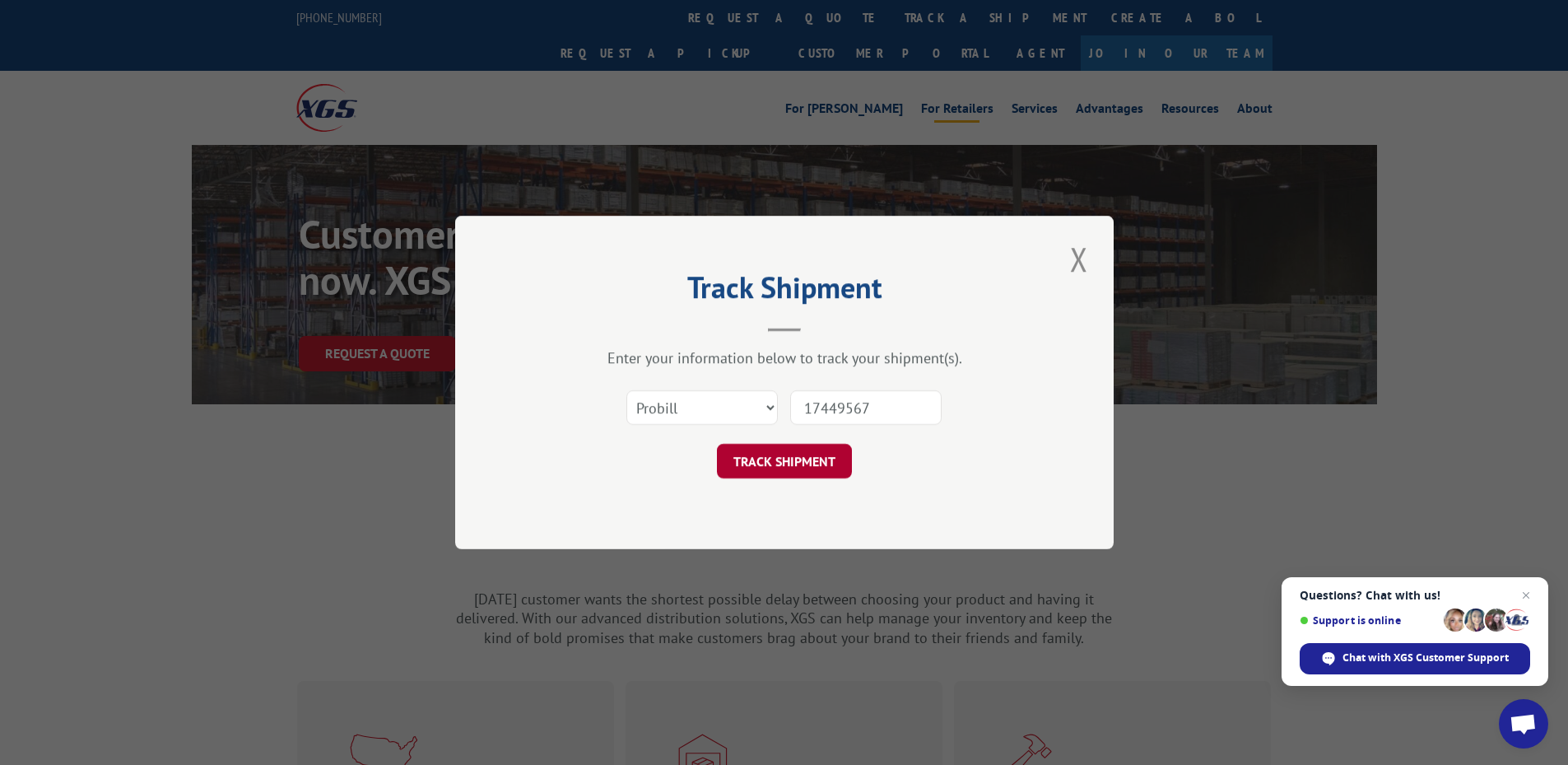
click at [818, 469] on button "TRACK SHIPMENT" at bounding box center [785, 461] width 135 height 35
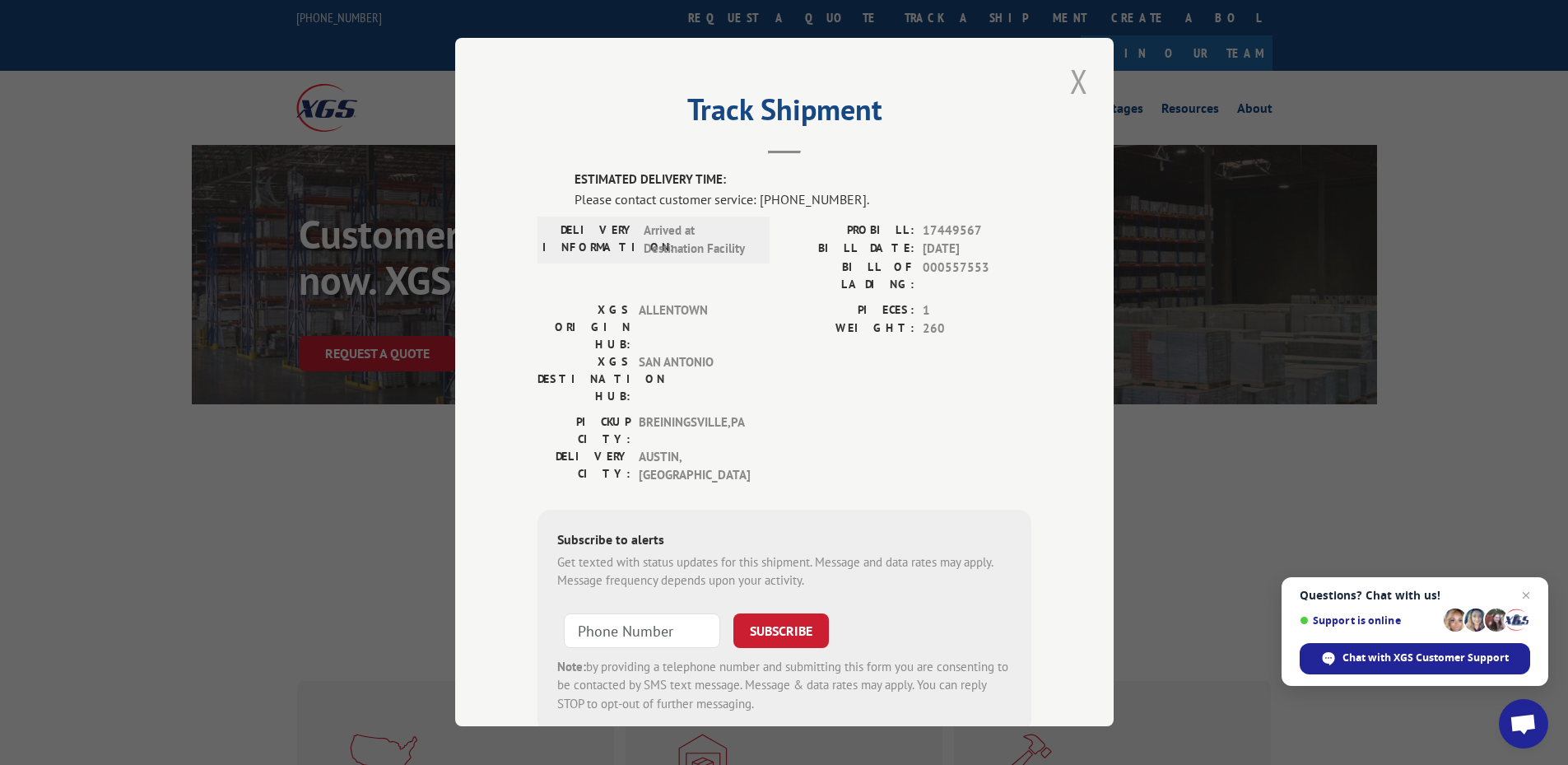
click at [1068, 81] on button "Close modal" at bounding box center [1079, 81] width 28 height 45
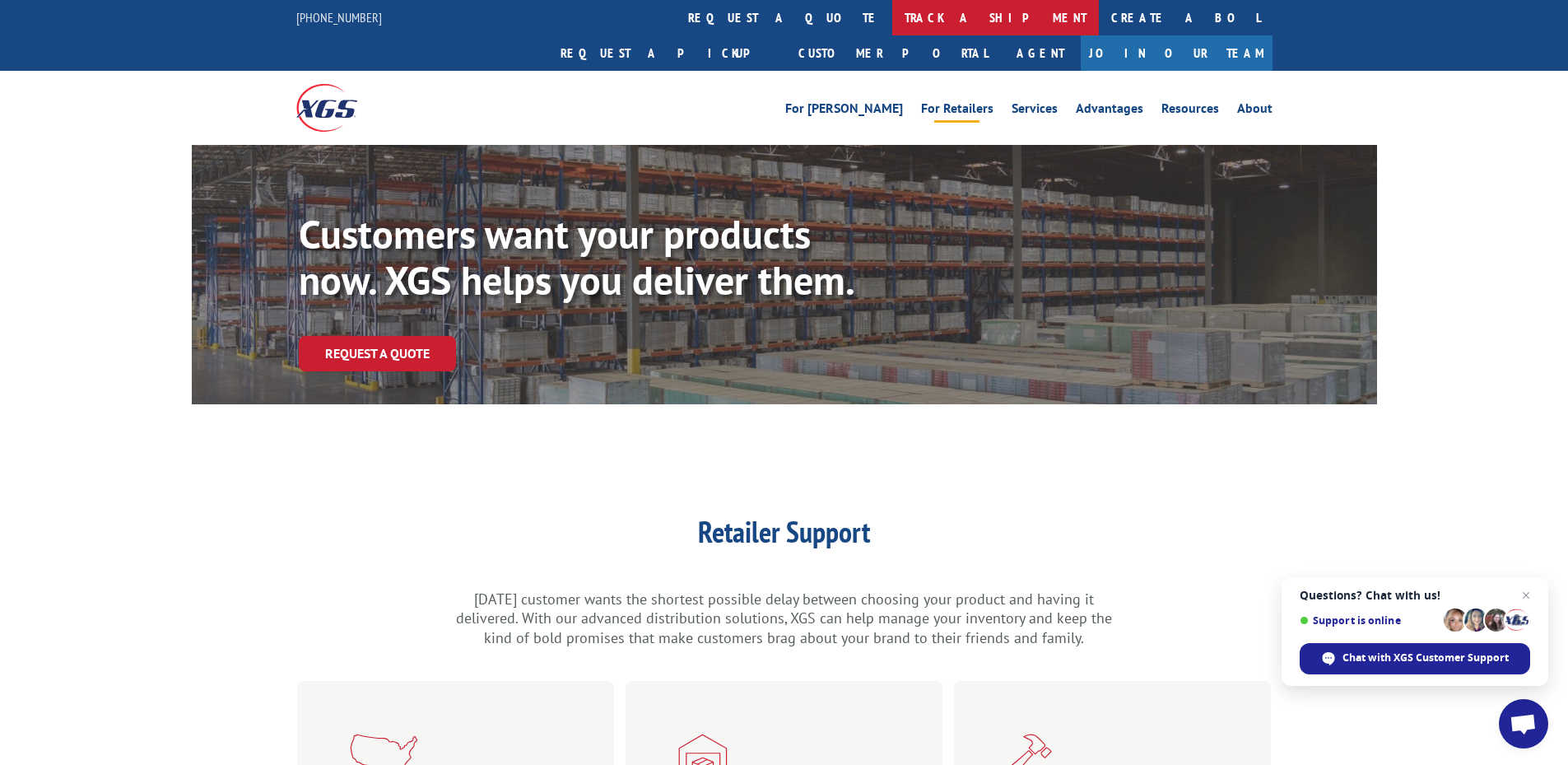
click at [893, 16] on link "track a shipment" at bounding box center [996, 17] width 207 height 36
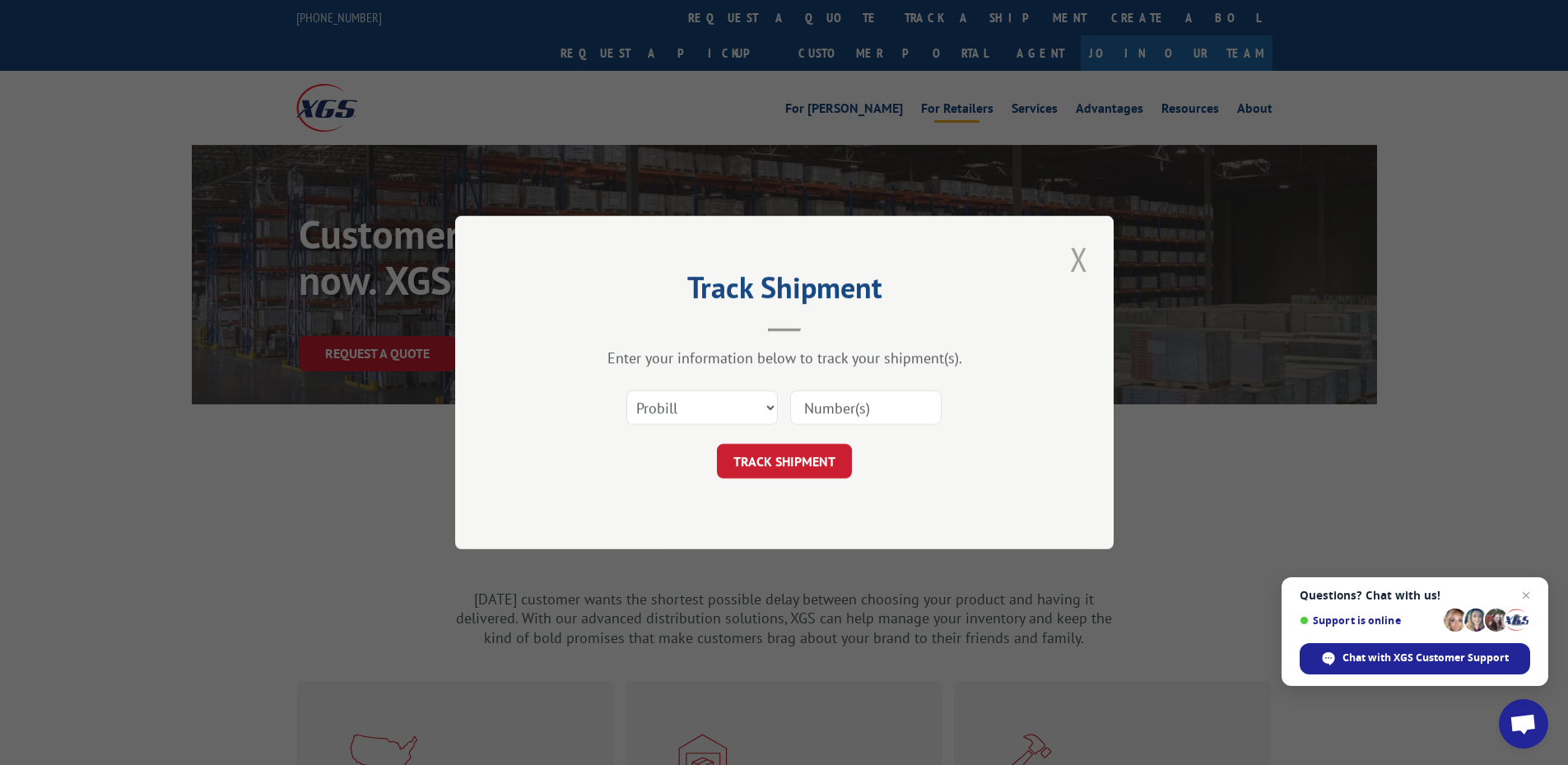
drag, startPoint x: 1076, startPoint y: 258, endPoint x: 223, endPoint y: 5, distance: 889.7
click at [1076, 259] on button "Close modal" at bounding box center [1079, 259] width 28 height 45
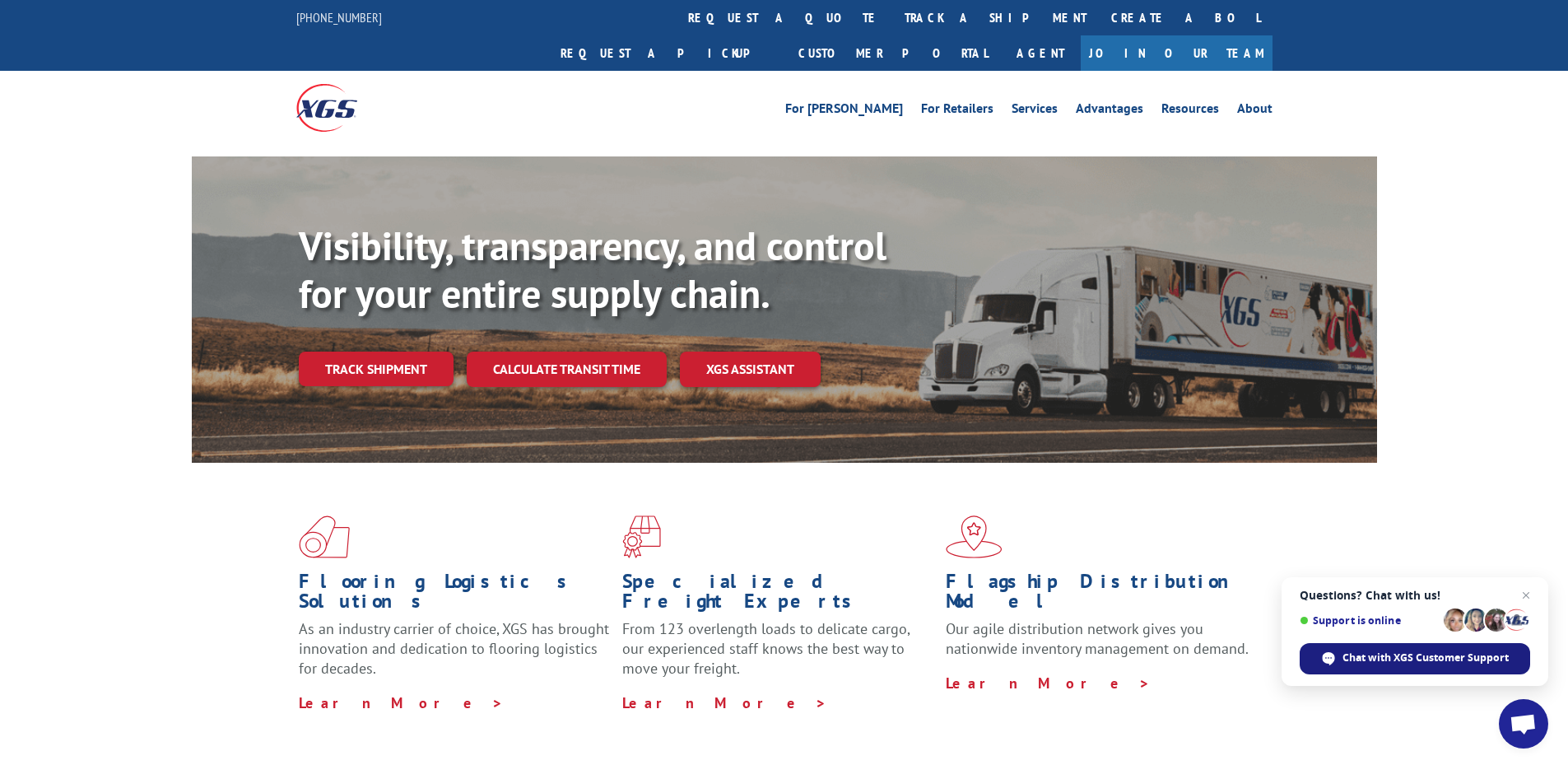
click at [1379, 664] on span "Chat with XGS Customer Support" at bounding box center [1426, 657] width 167 height 15
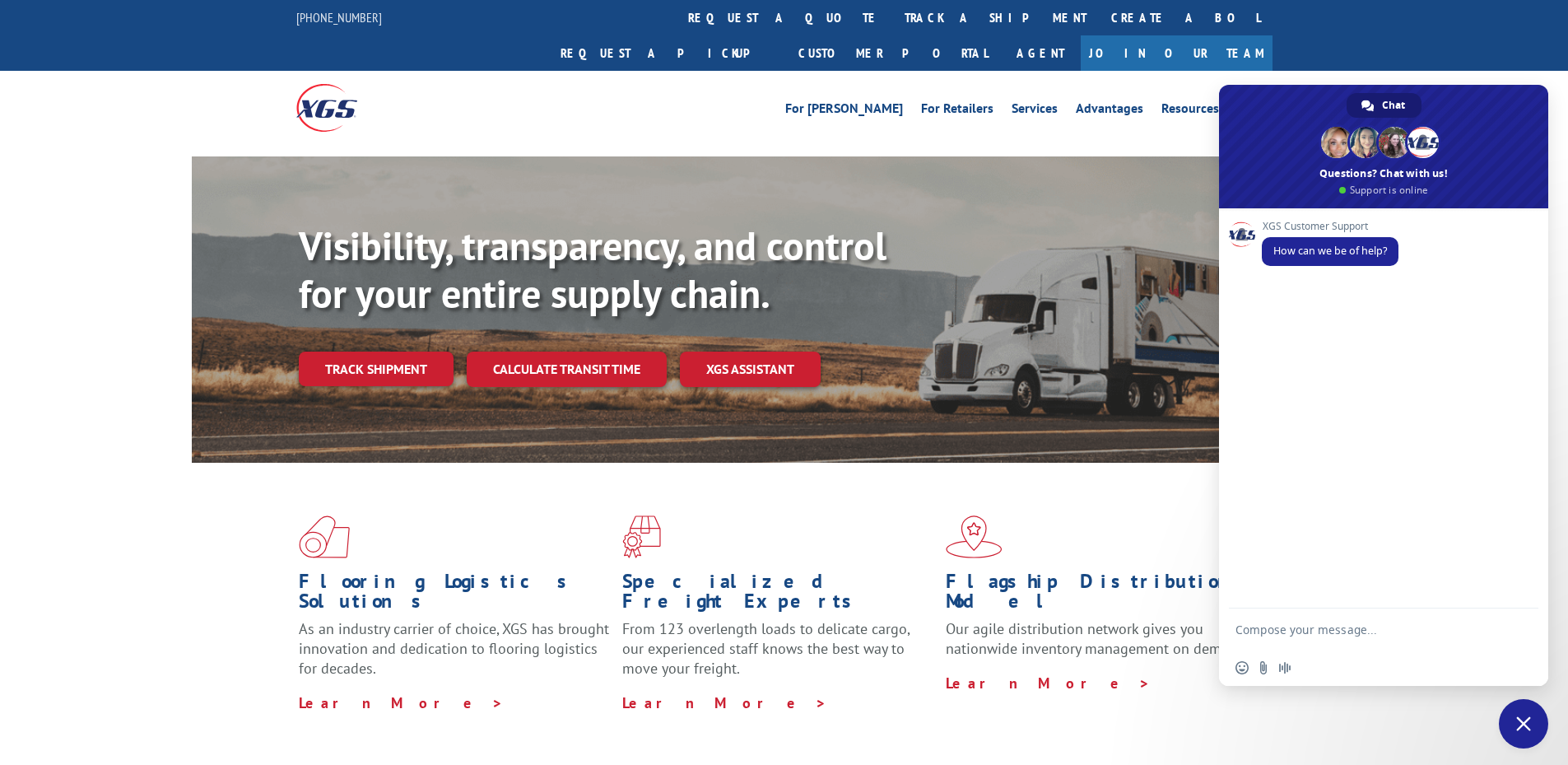
click at [1308, 635] on textarea "Compose your message..." at bounding box center [1367, 629] width 263 height 41
paste textarea "17449567"
type textarea "I am looking for the estimated delivery date of Probill # 17449567. When I clic…"
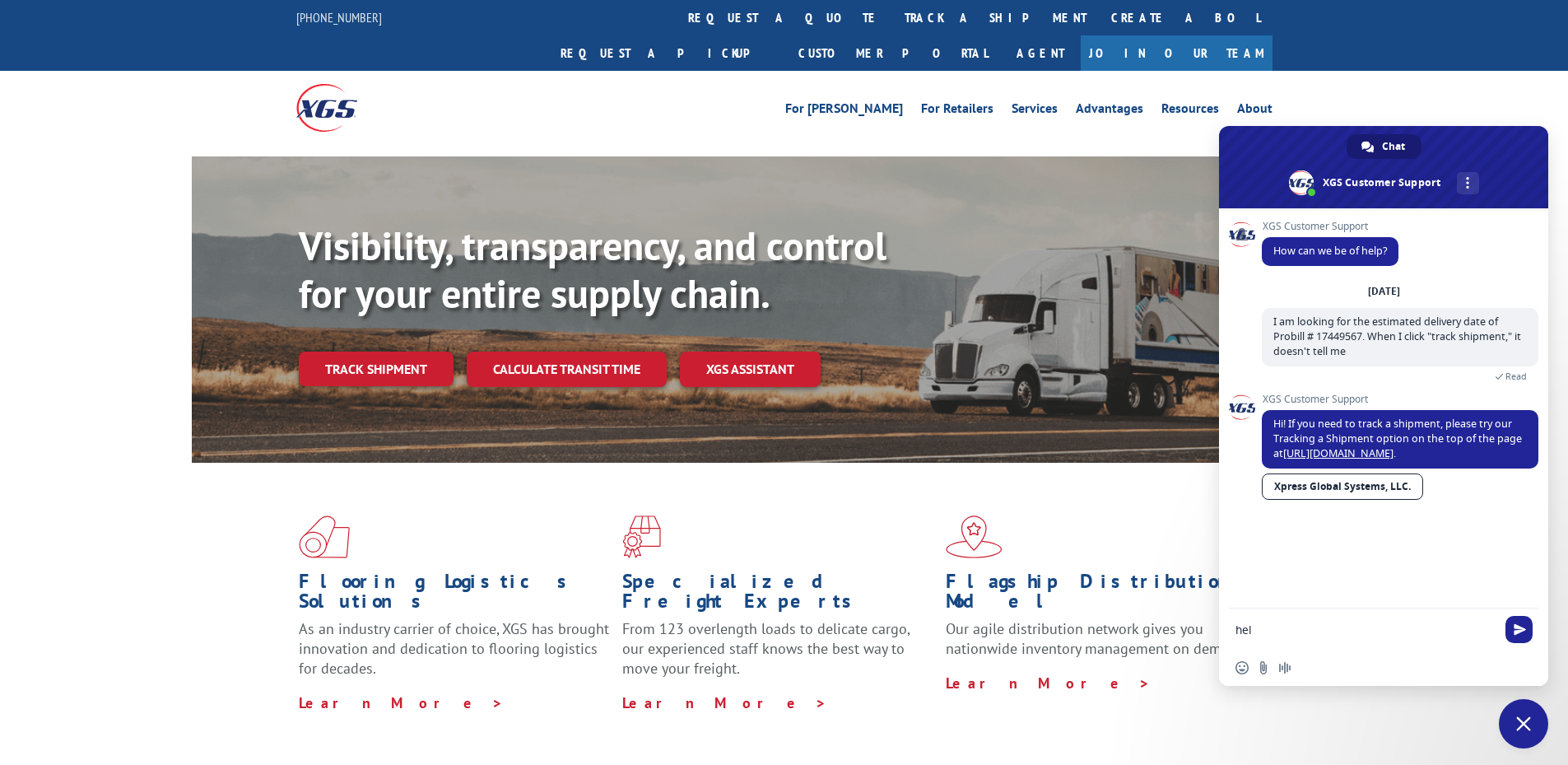
type textarea "help"
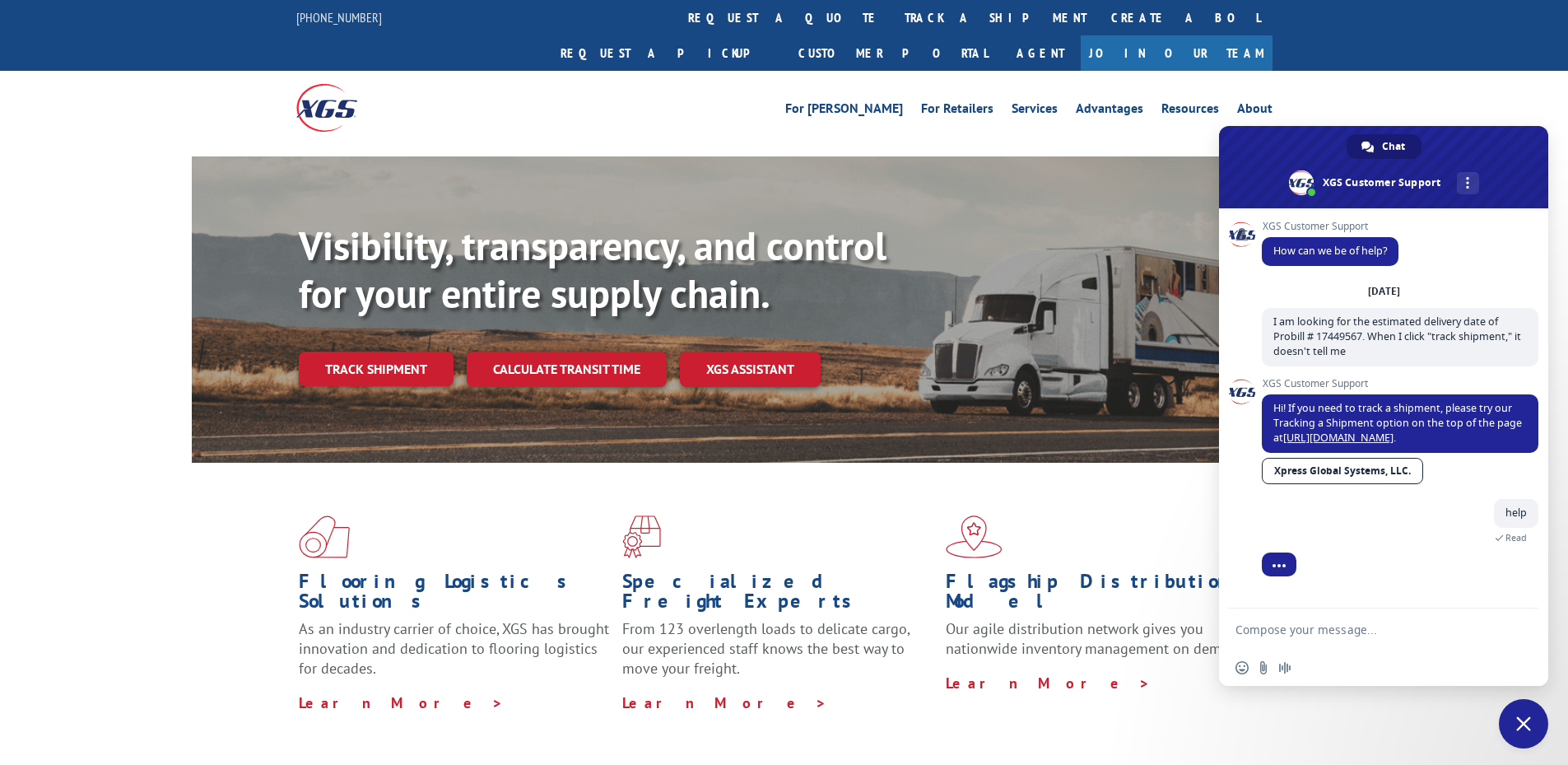
scroll to position [69, 0]
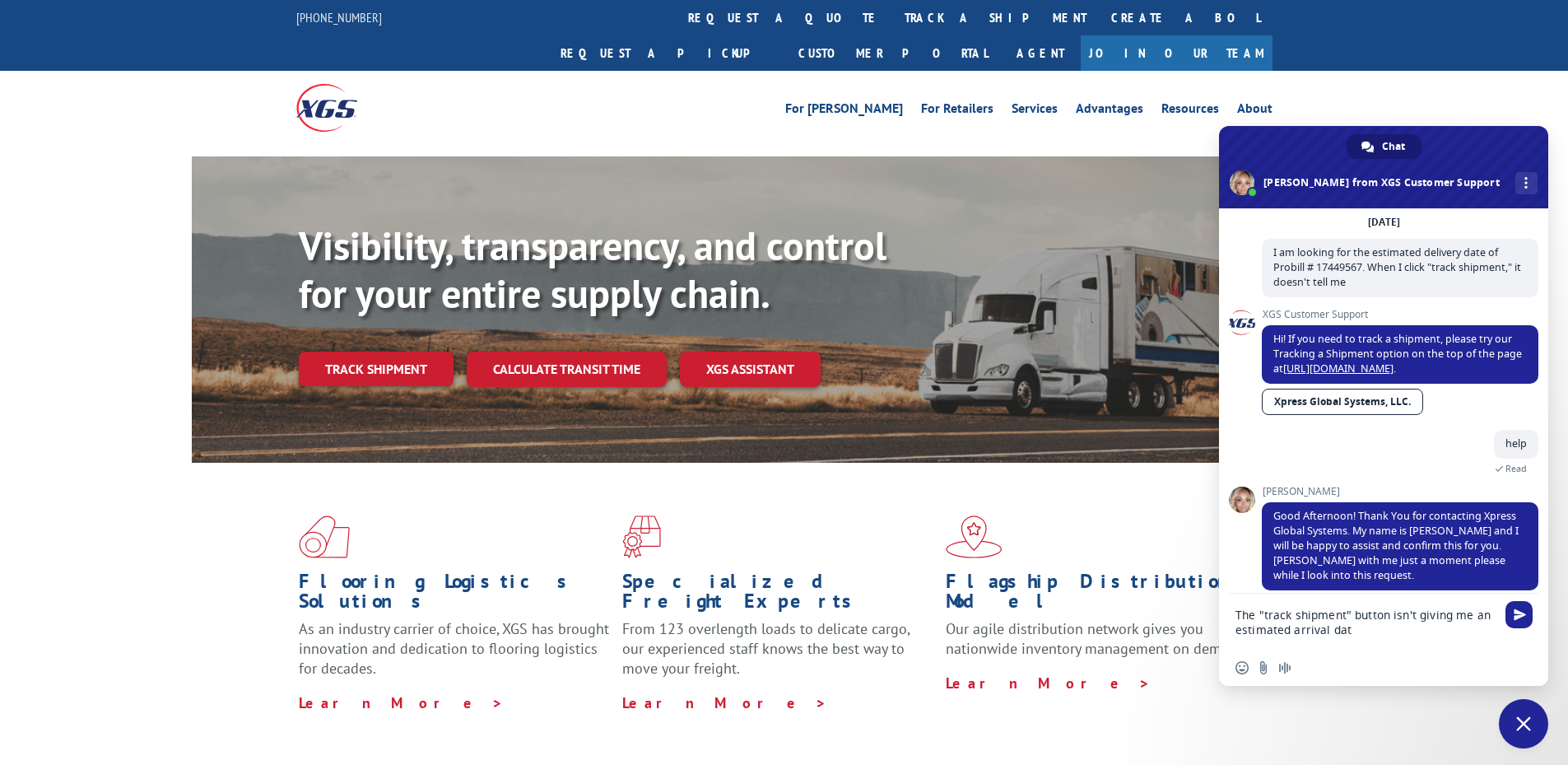
type textarea "The "track shipment" button isn't giving me an estimated arrival date"
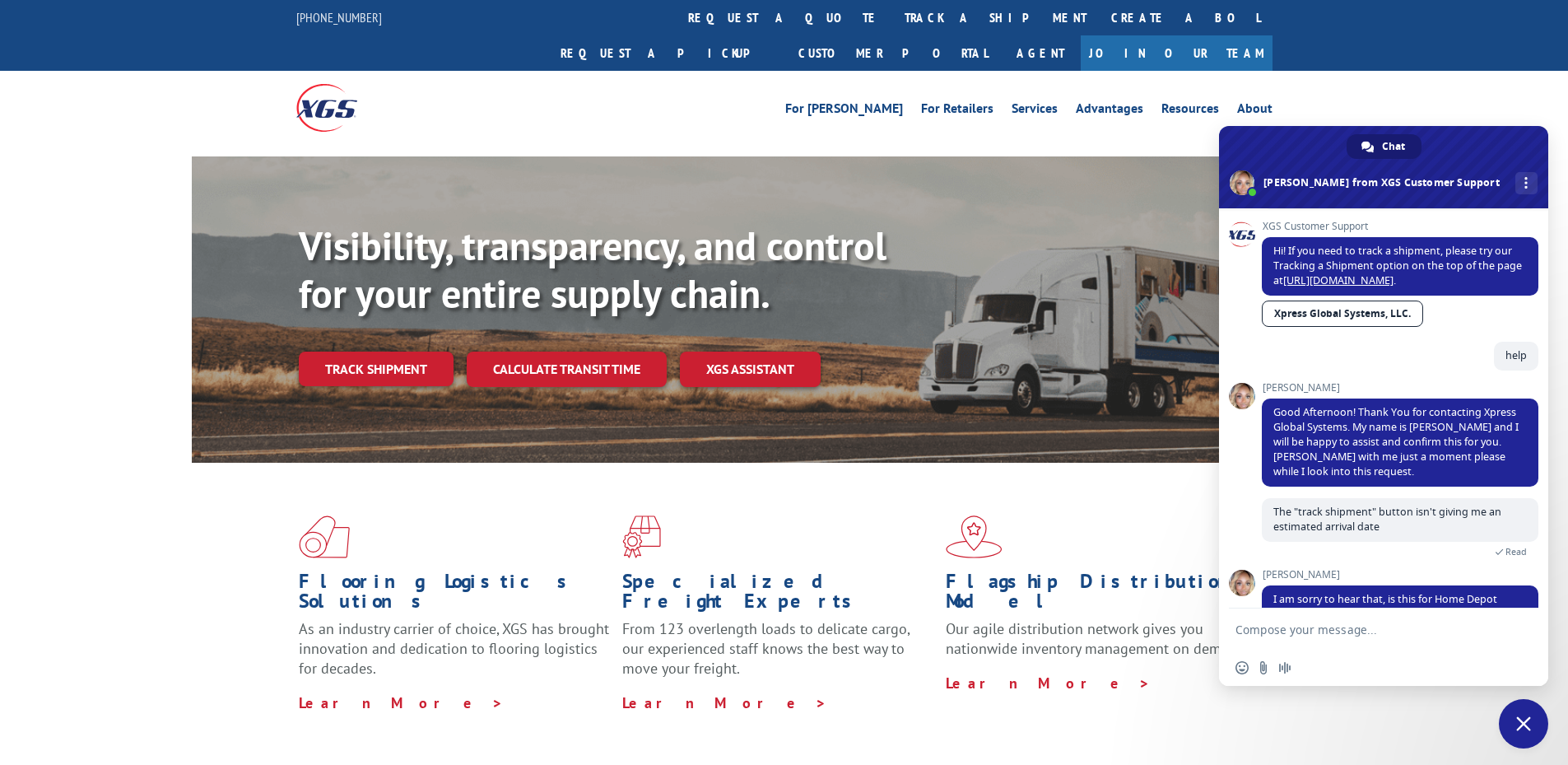
scroll to position [196, 0]
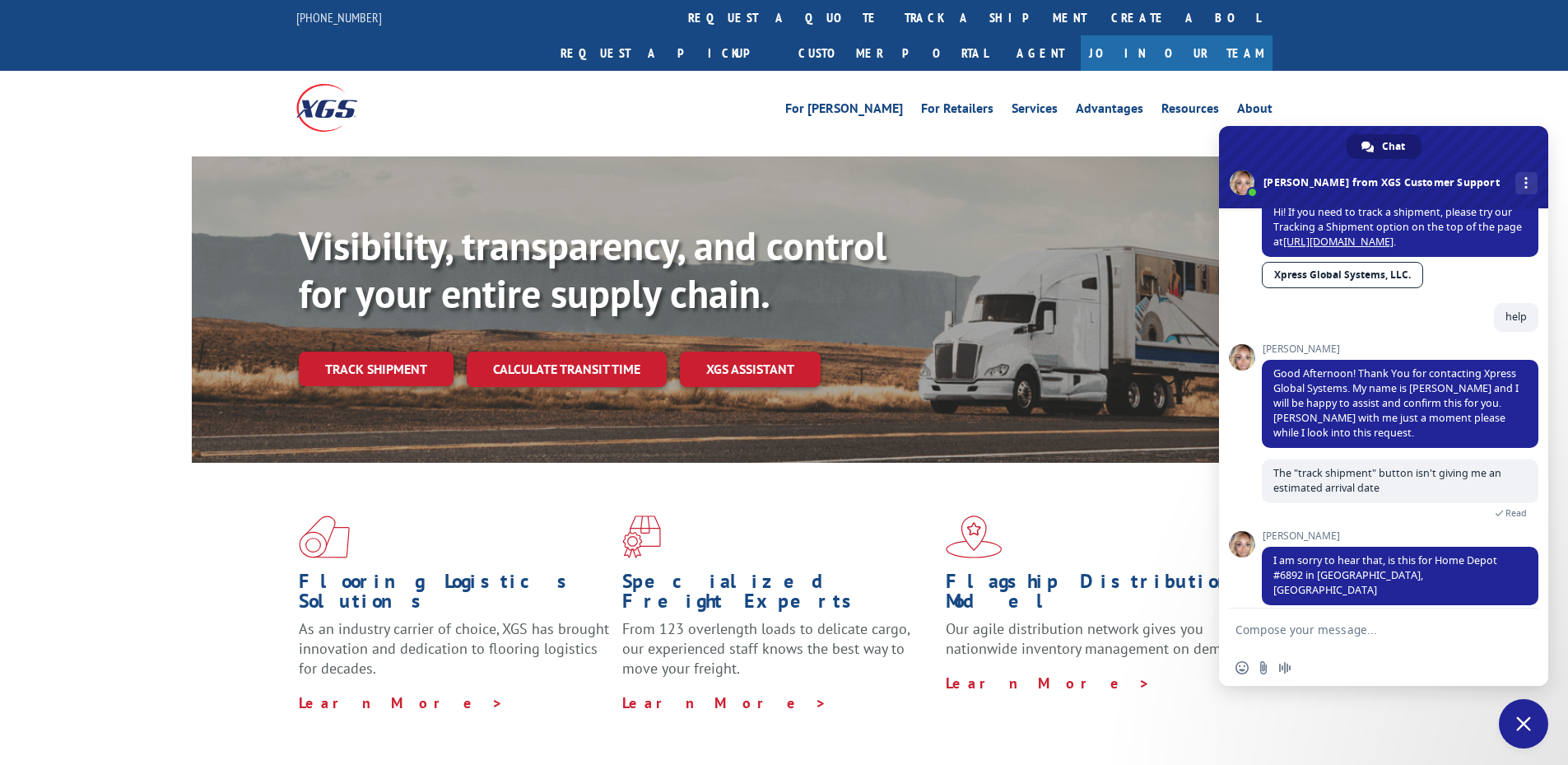
click at [1381, 625] on textarea "Compose your message..." at bounding box center [1367, 629] width 263 height 41
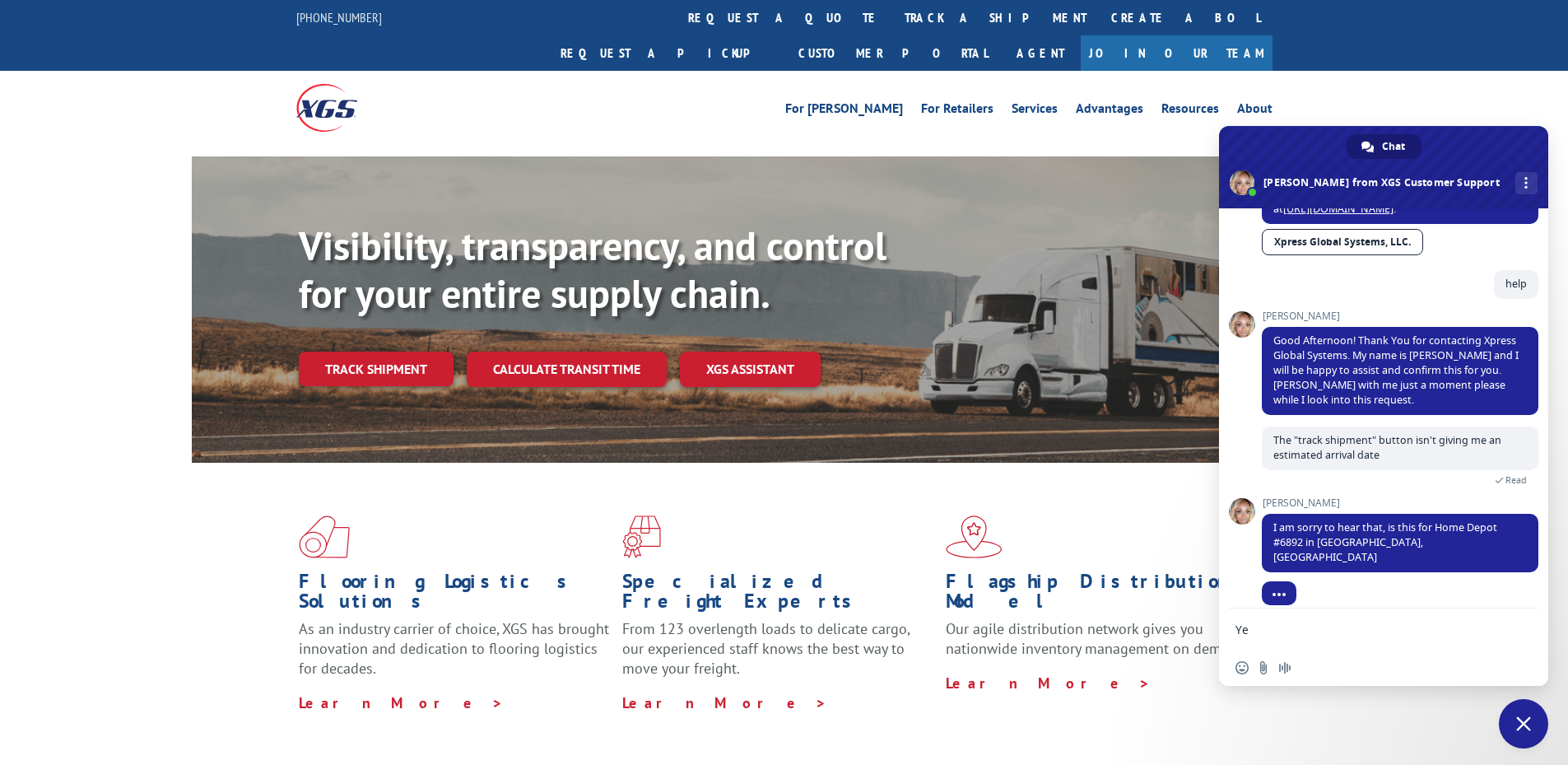
type textarea "Yes"
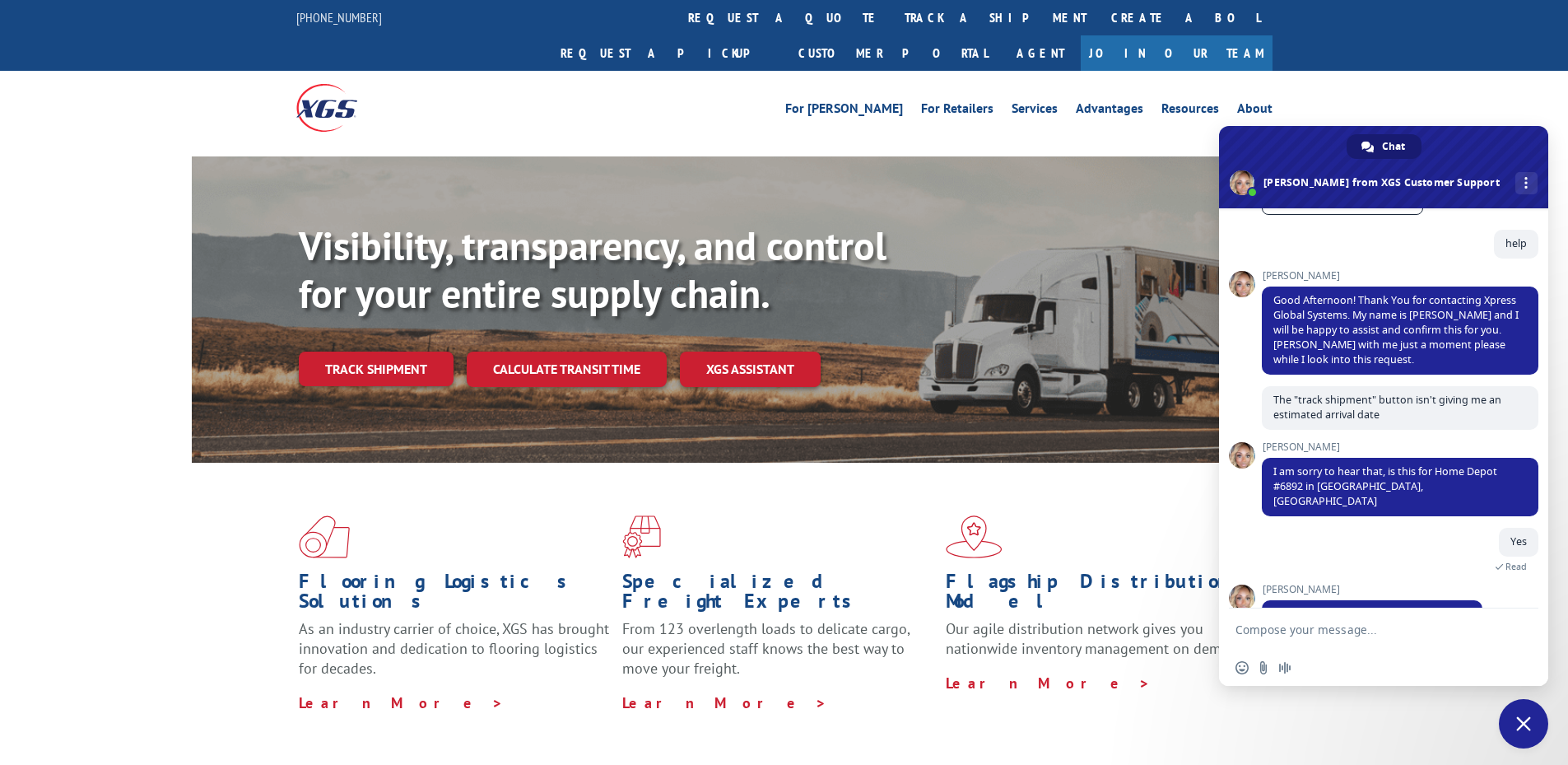
scroll to position [293, 0]
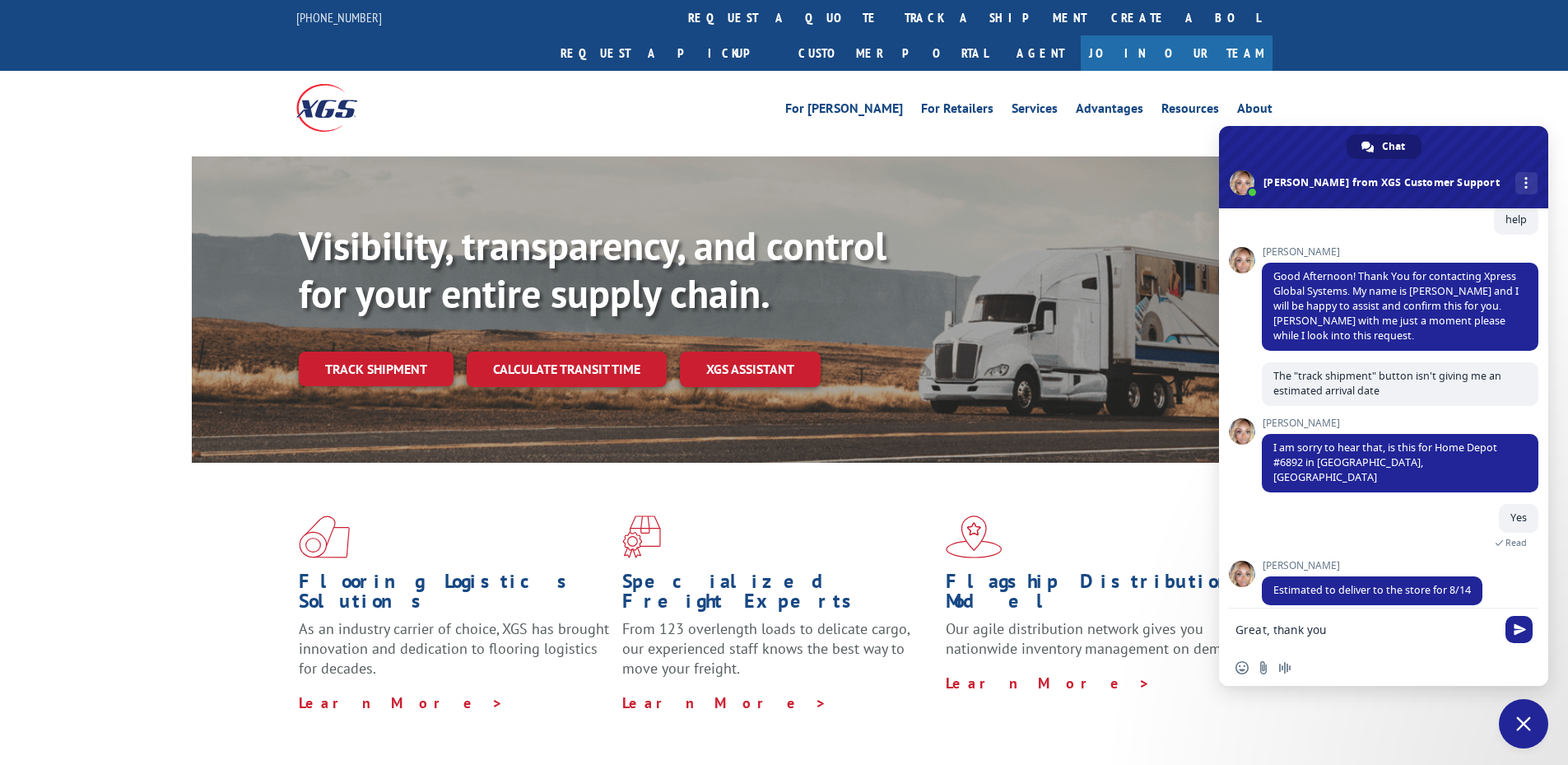
type textarea "Great, thank you!"
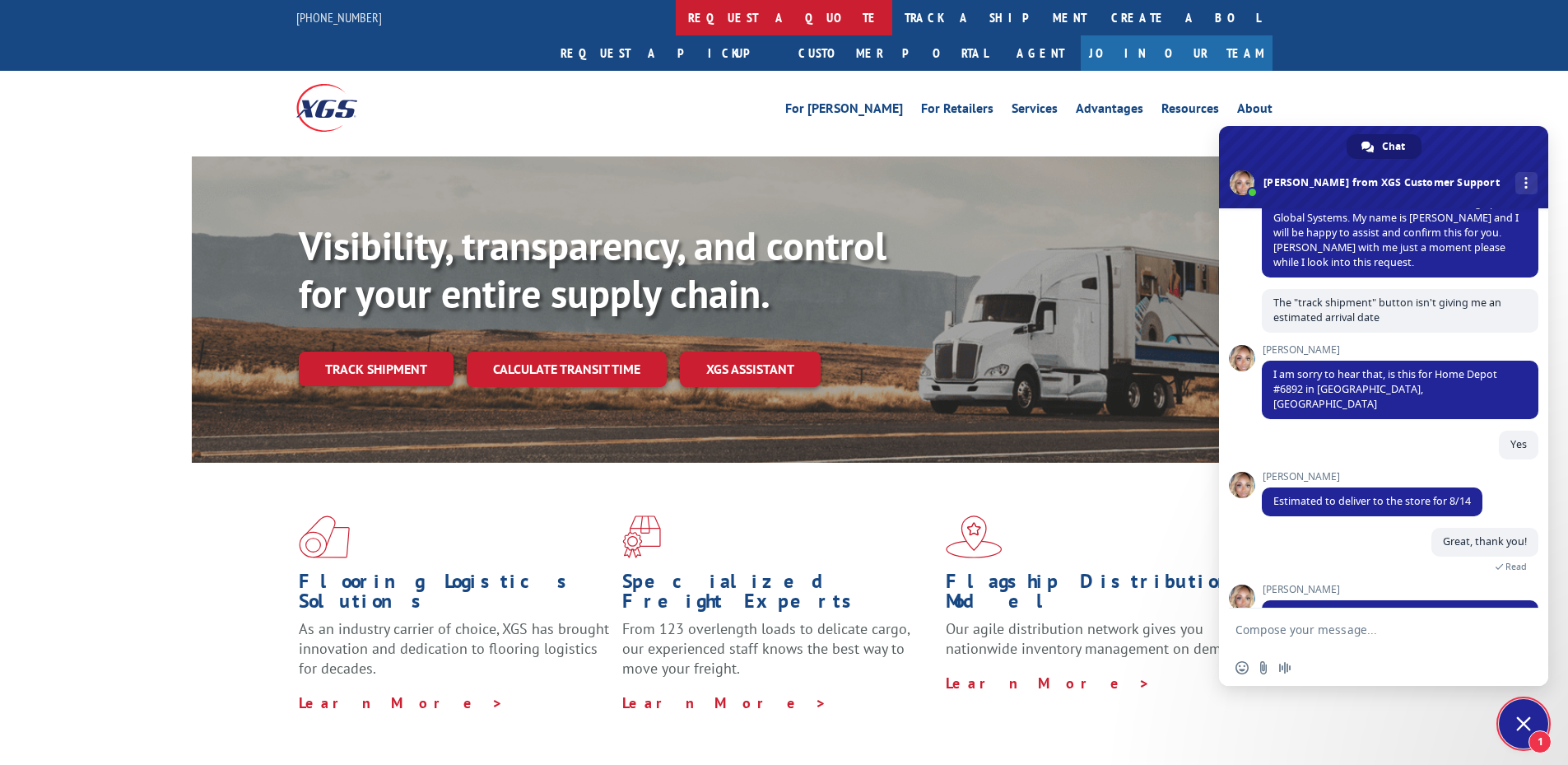
scroll to position [406, 0]
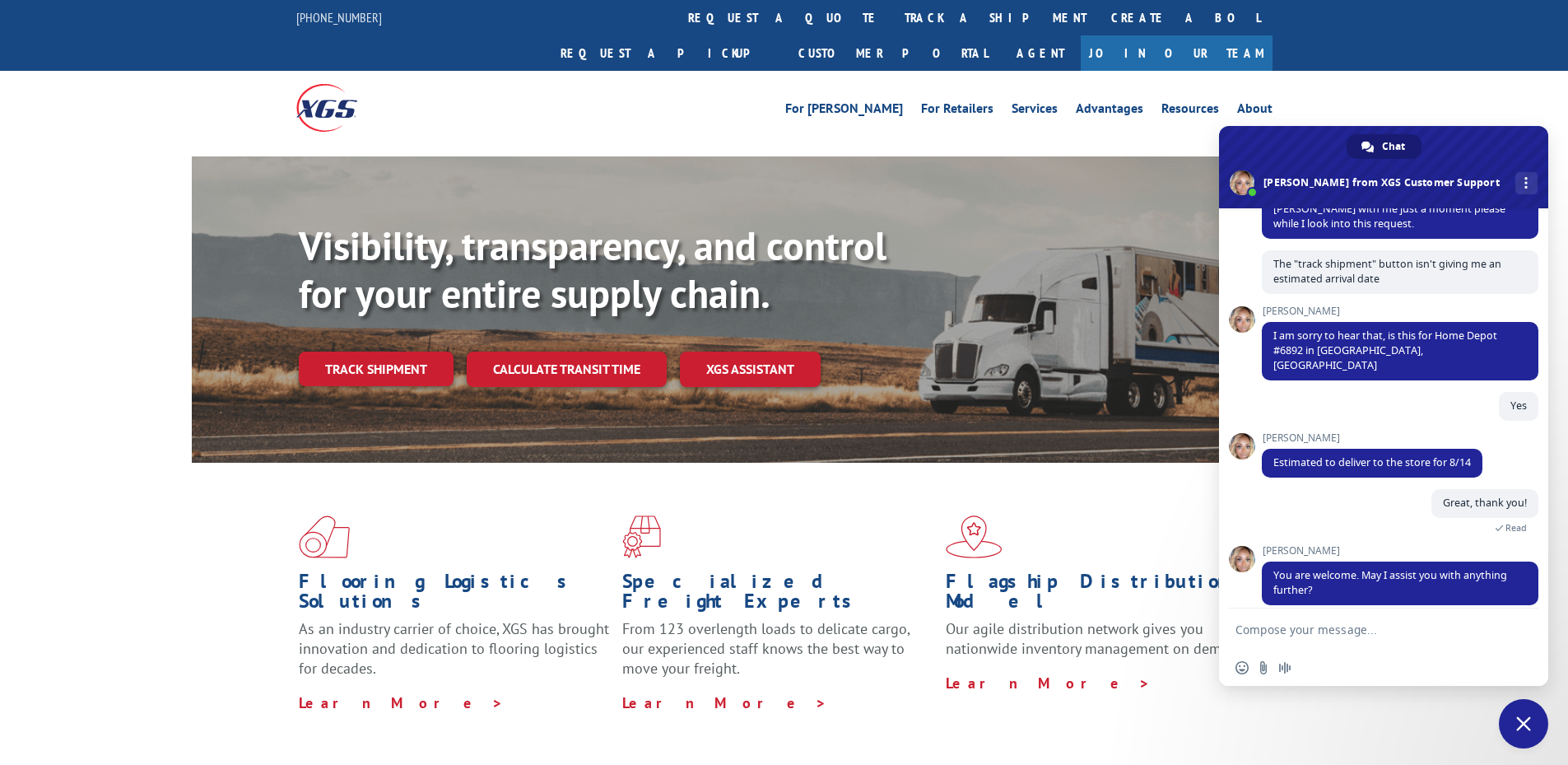
type textarea "o"
type textarea "No, that's it"
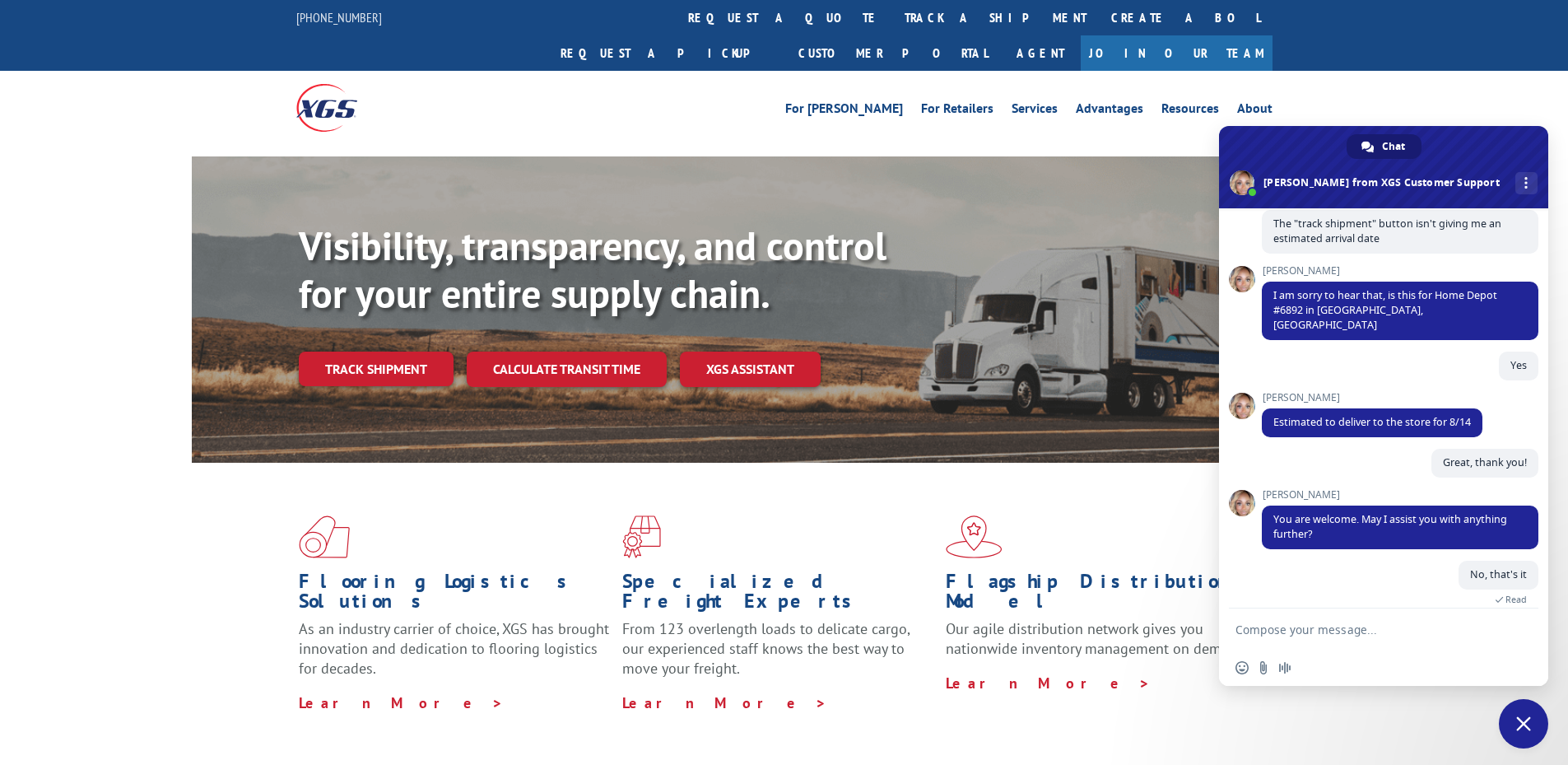
scroll to position [611, 0]
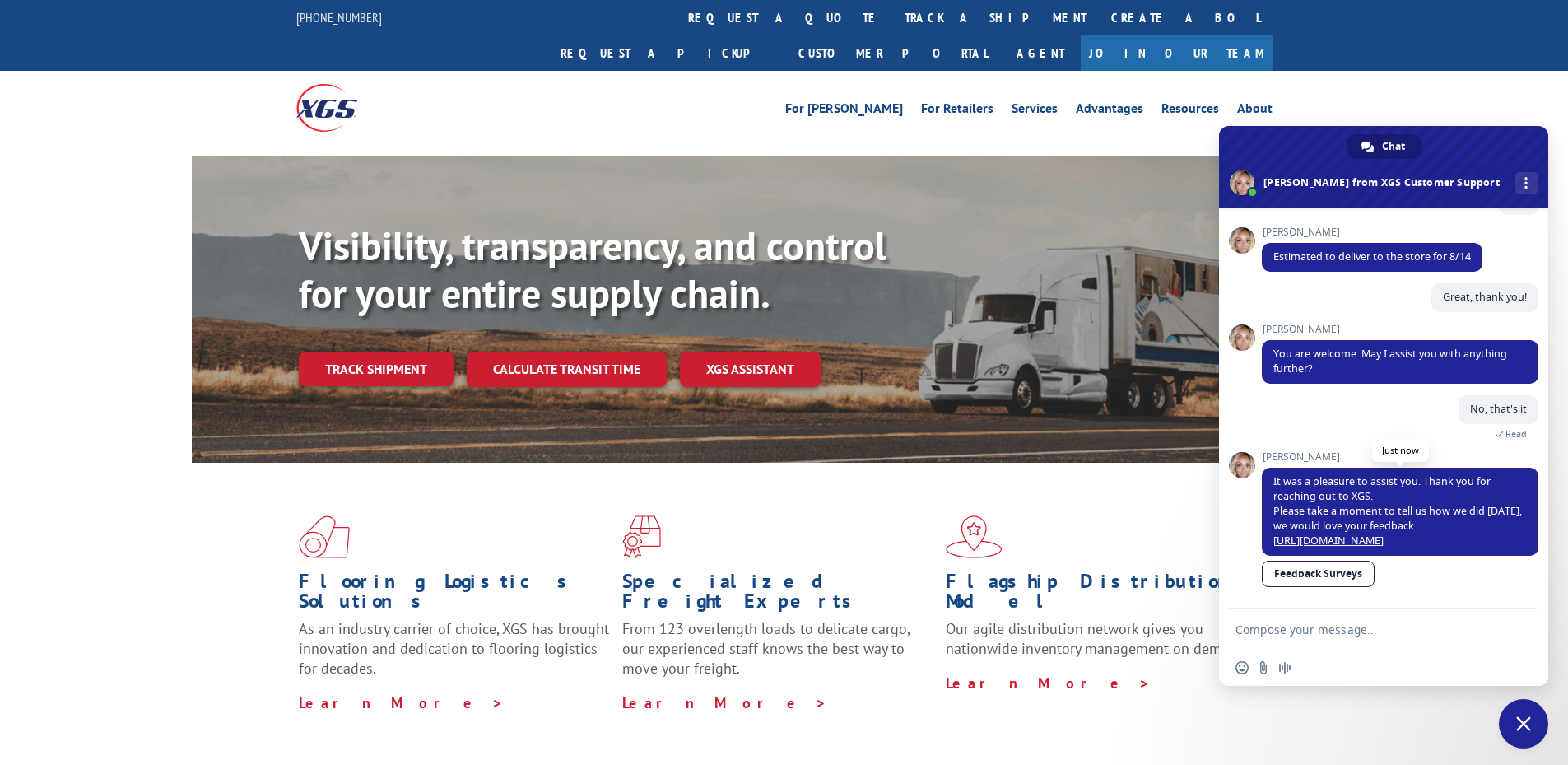
click at [1384, 533] on link "https://survey.hsforms.com/1Olv78hkERumUKuxdEkVvsw5ebhc" at bounding box center [1328, 540] width 110 height 14
click at [1524, 729] on span "Close chat" at bounding box center [1524, 723] width 15 height 15
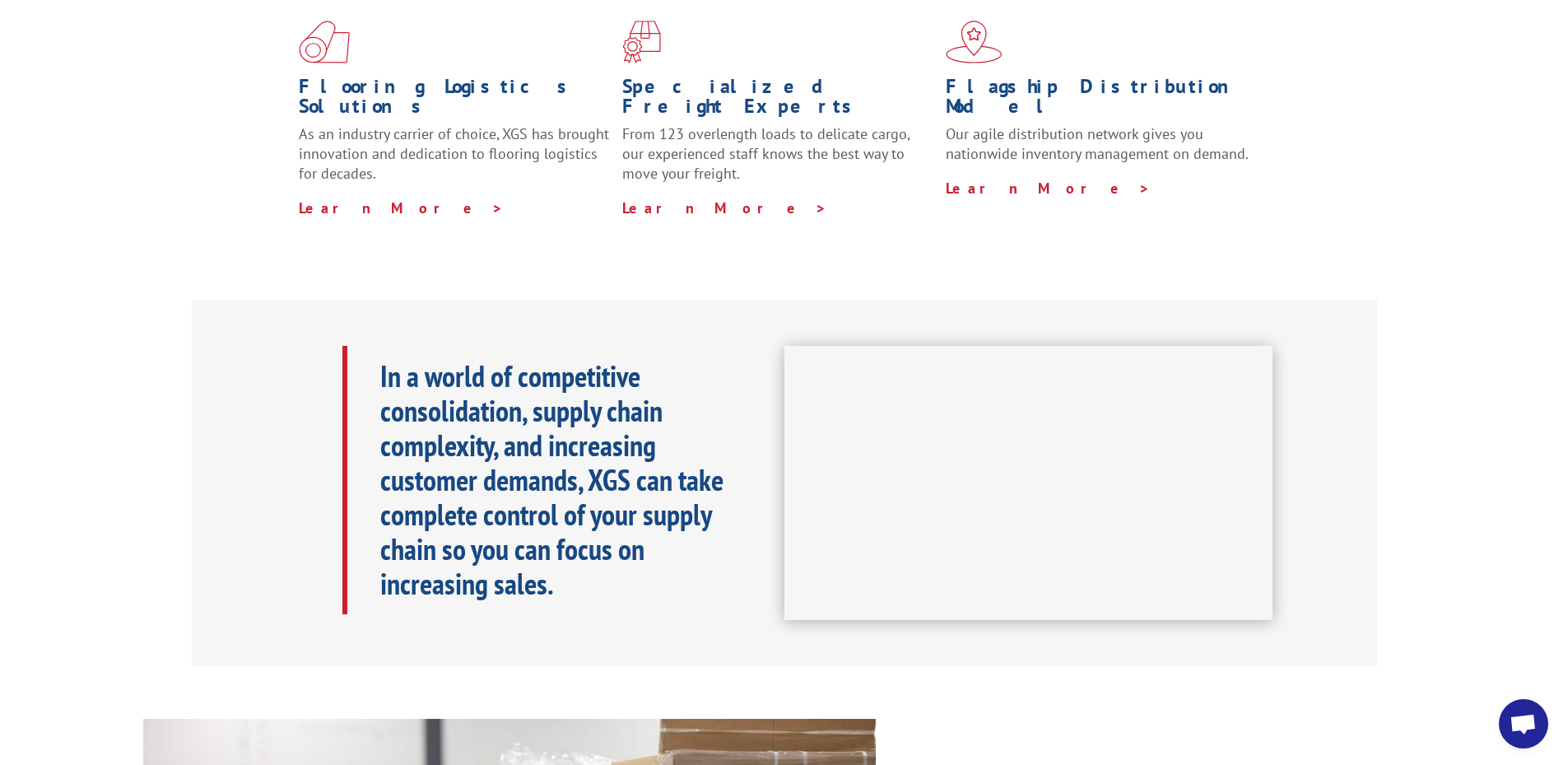
scroll to position [494, 0]
